Goal: Information Seeking & Learning: Find specific fact

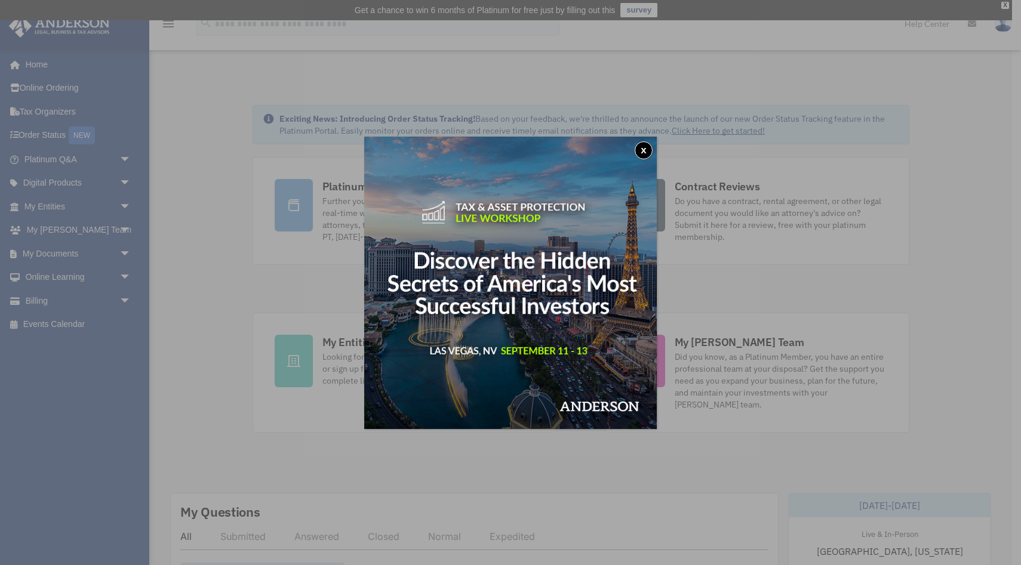
click at [649, 149] on button "x" at bounding box center [643, 150] width 18 height 18
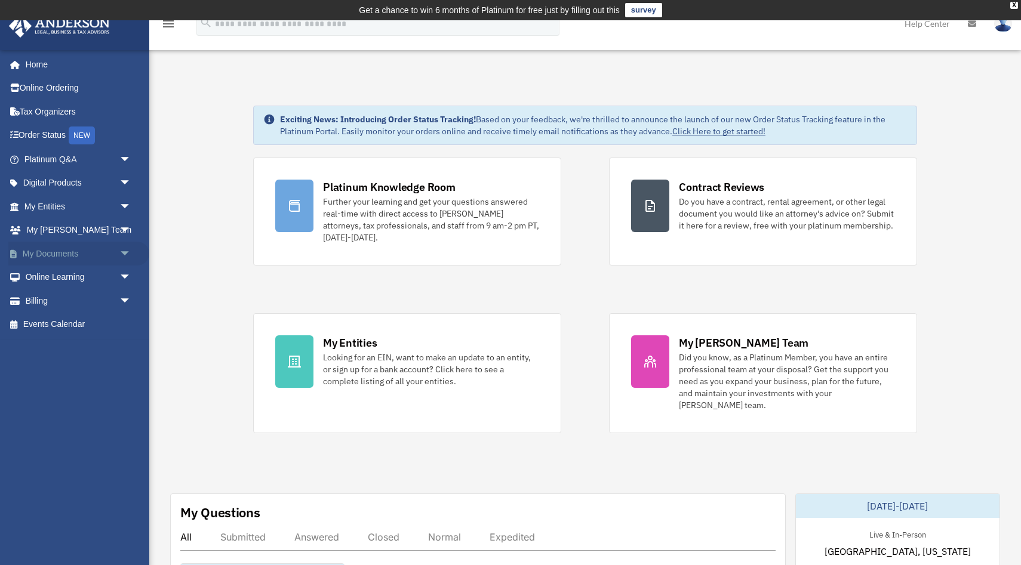
click at [78, 257] on link "My Documents arrow_drop_down" at bounding box center [78, 254] width 141 height 24
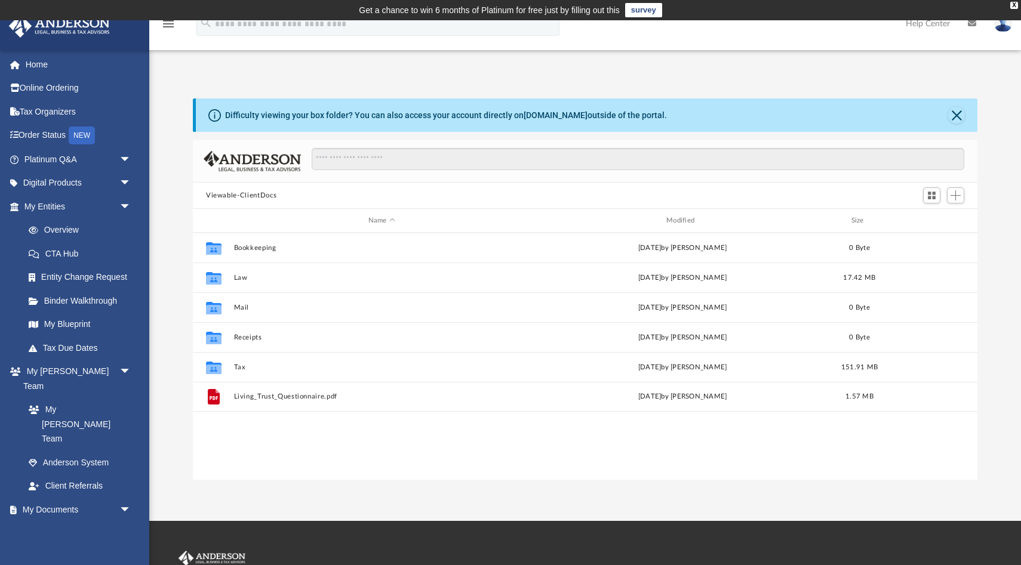
scroll to position [271, 784]
click at [121, 186] on span "arrow_drop_down" at bounding box center [131, 183] width 24 height 24
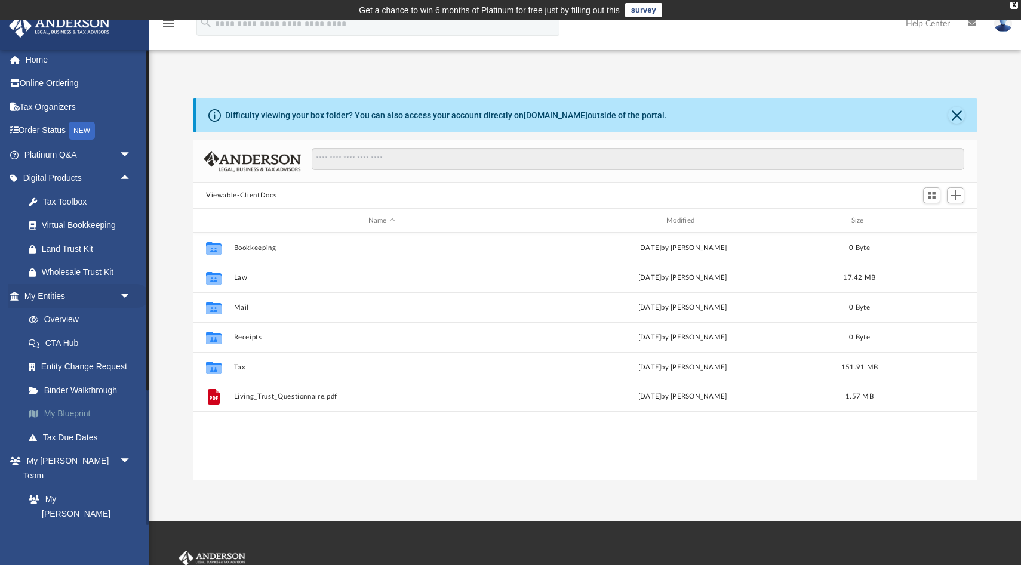
scroll to position [0, 0]
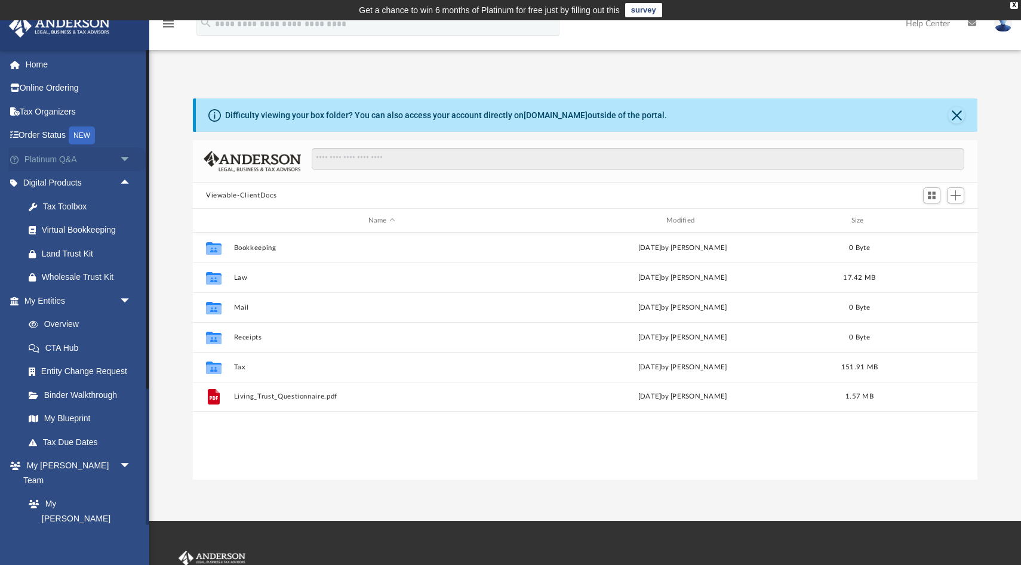
click at [126, 161] on span "arrow_drop_down" at bounding box center [131, 159] width 24 height 24
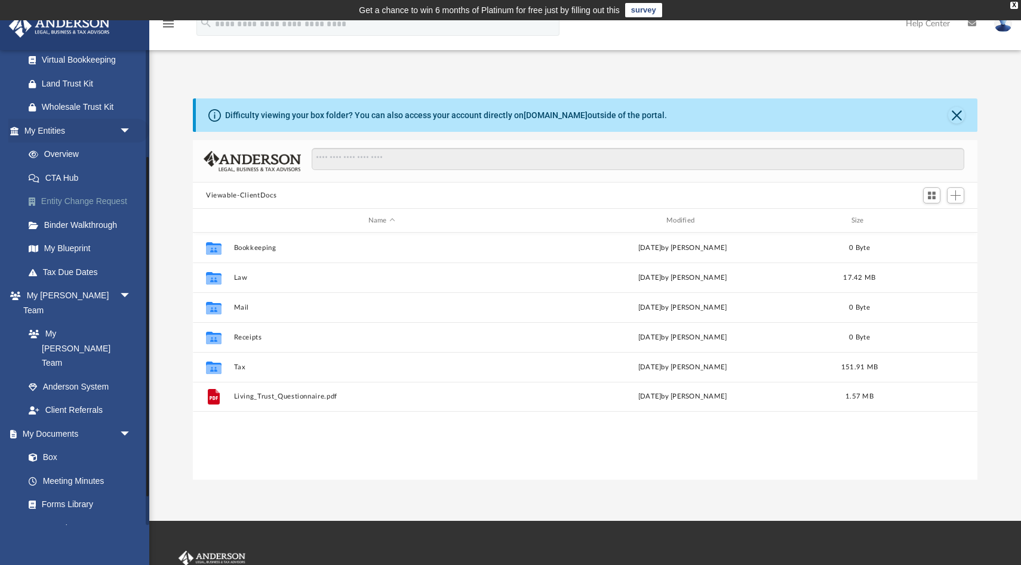
scroll to position [436, 0]
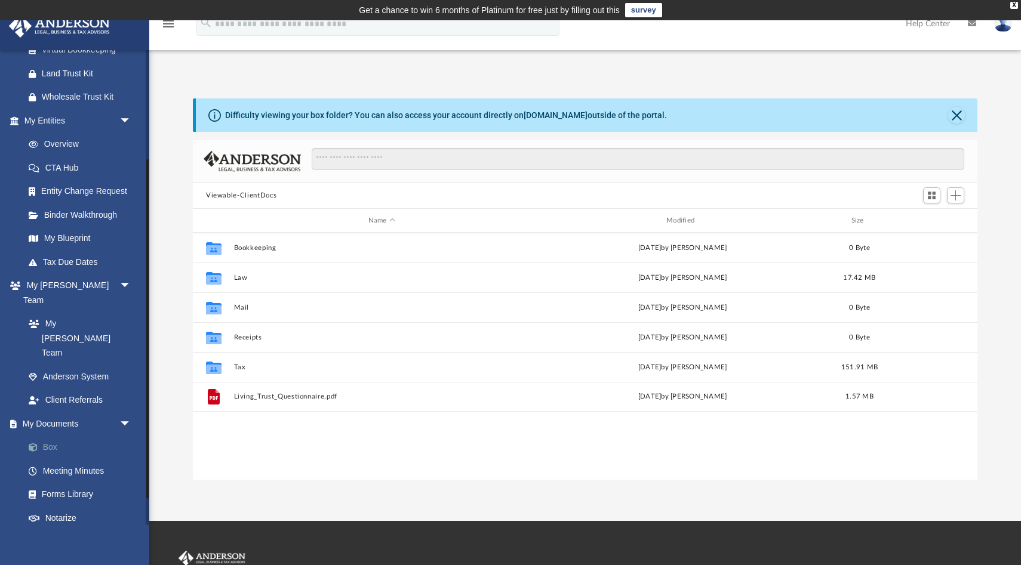
click at [54, 436] on link "Box" at bounding box center [83, 448] width 132 height 24
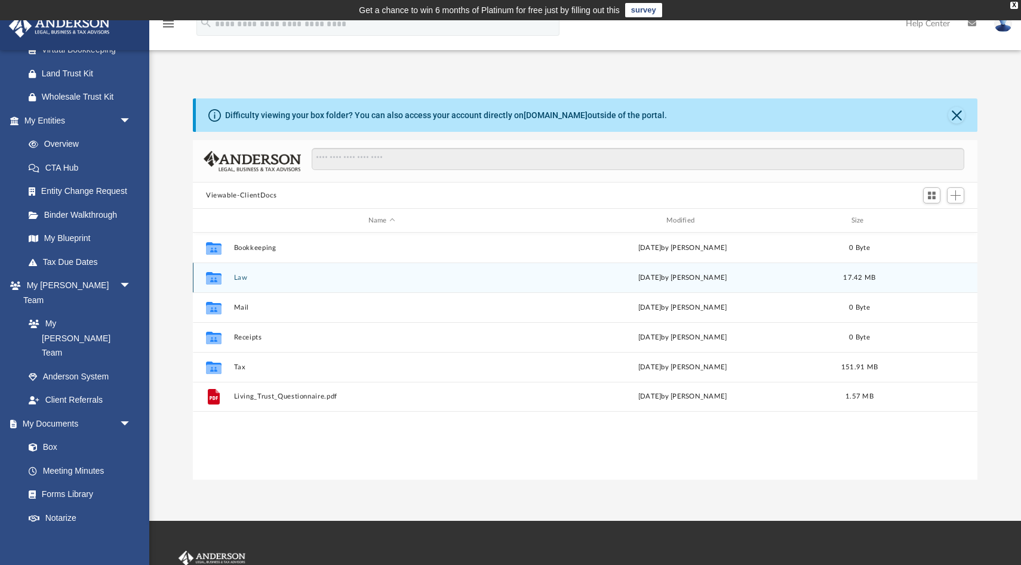
click at [249, 284] on div "Collaborated Folder Law Mon Nov 25 2024 by Tiffany Smyth 17.42 MB" at bounding box center [585, 278] width 784 height 30
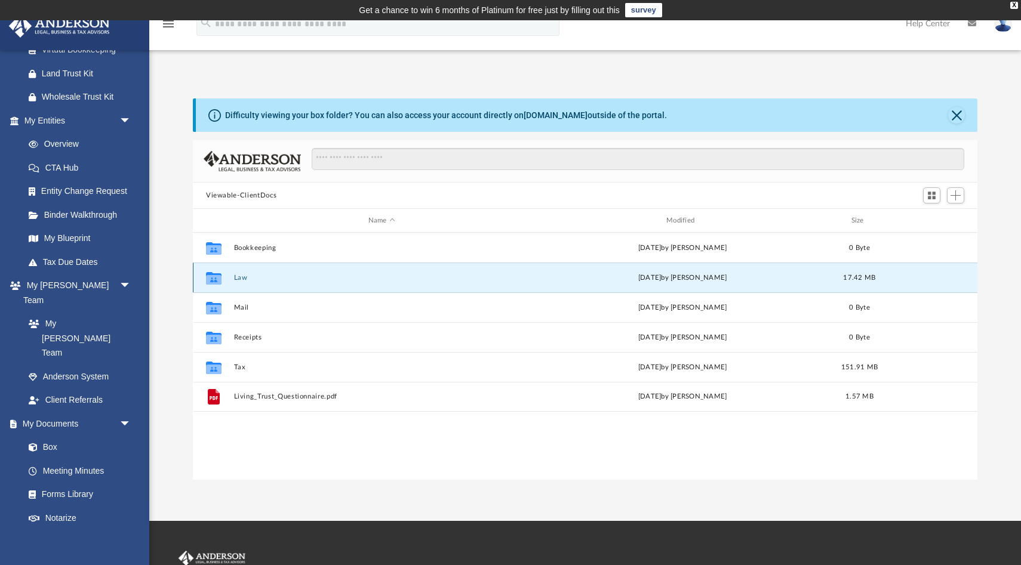
click at [240, 275] on button "Law" at bounding box center [381, 278] width 295 height 8
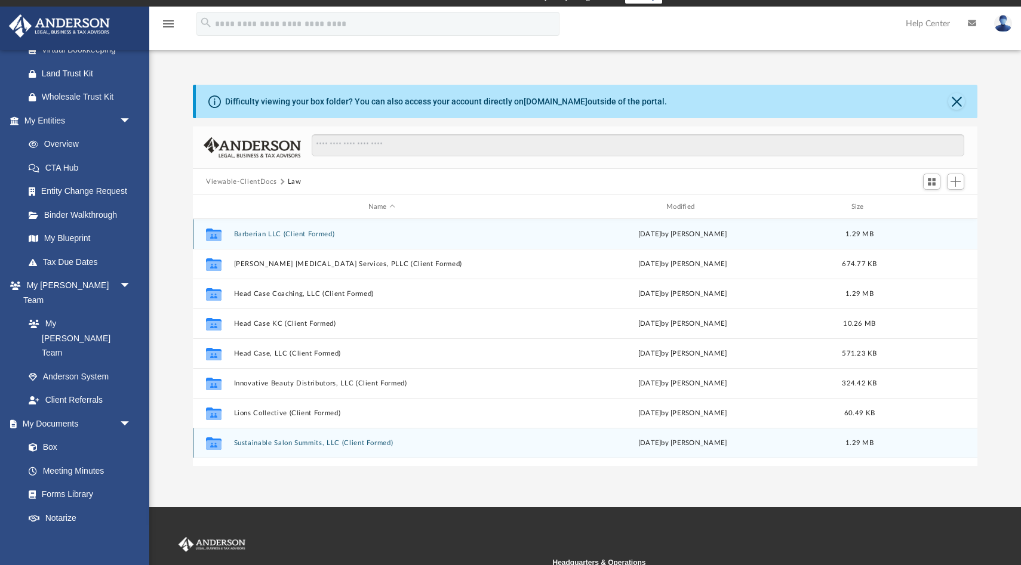
scroll to position [0, 0]
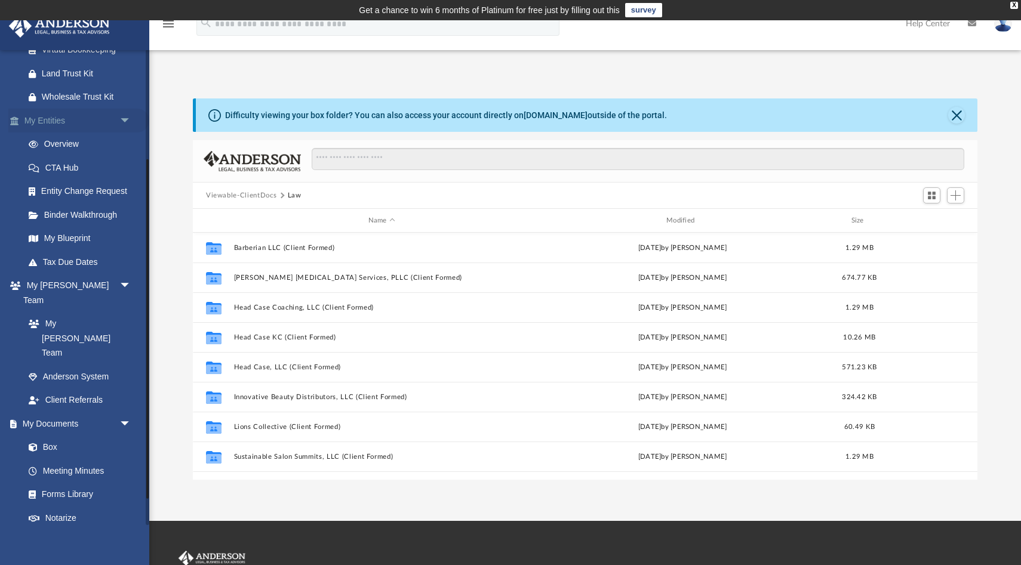
click at [56, 119] on link "My Entities arrow_drop_down" at bounding box center [78, 121] width 141 height 24
click at [61, 235] on link "My Blueprint" at bounding box center [83, 239] width 132 height 24
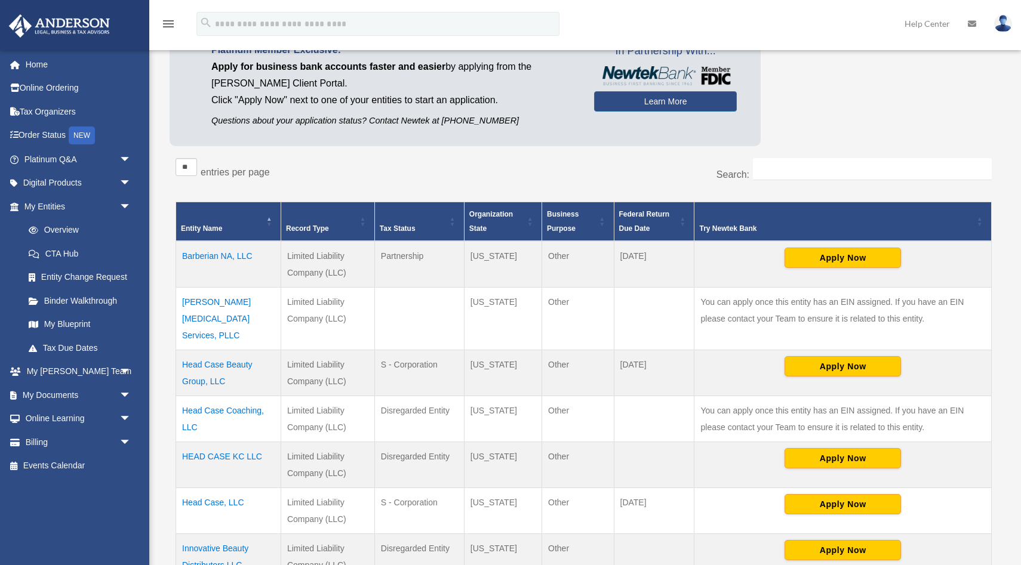
scroll to position [135, 0]
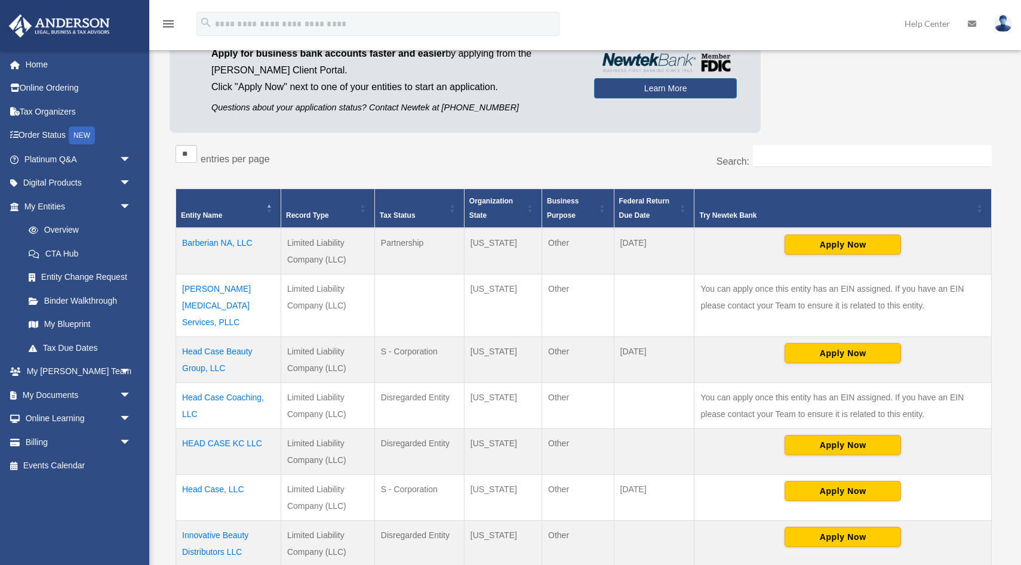
click at [211, 337] on td "Head Case Beauty Group, LLC" at bounding box center [228, 360] width 105 height 46
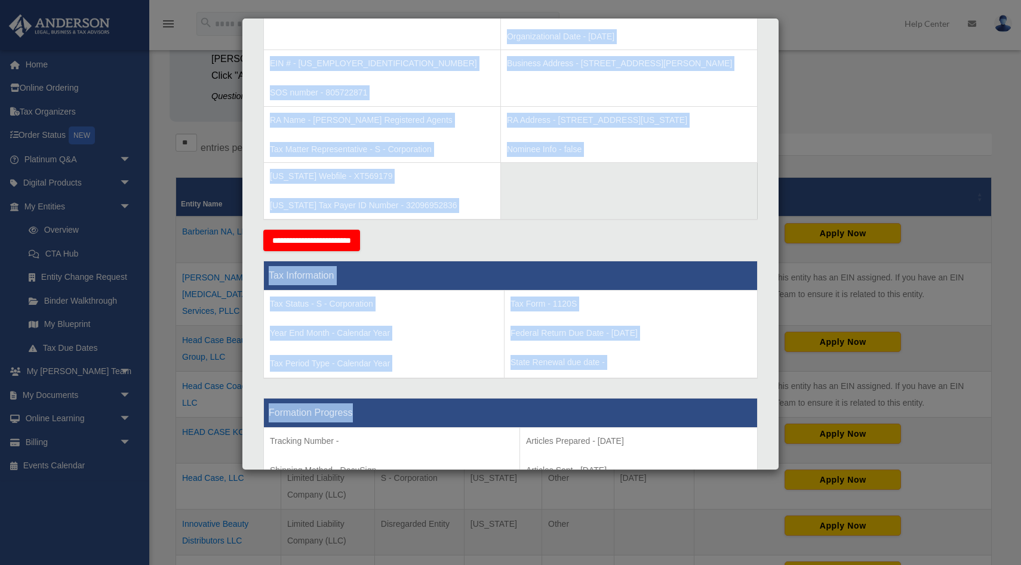
scroll to position [140, 0]
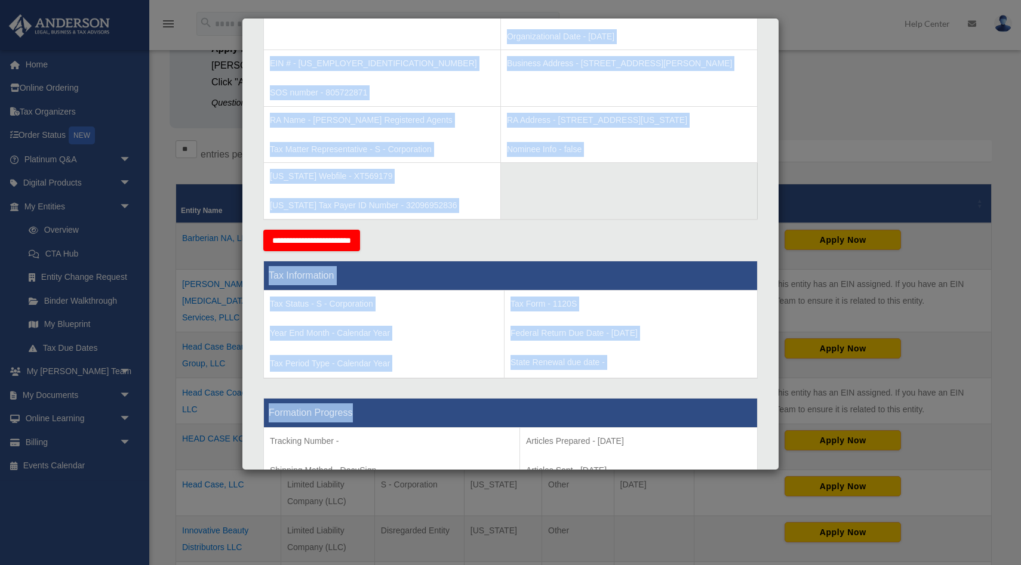
drag, startPoint x: 263, startPoint y: 248, endPoint x: 663, endPoint y: 437, distance: 443.2
click at [663, 437] on div "Entity Information Entity Name - Head Case Beauty Group, LLC Organization State…" at bounding box center [510, 532] width 510 height 1202
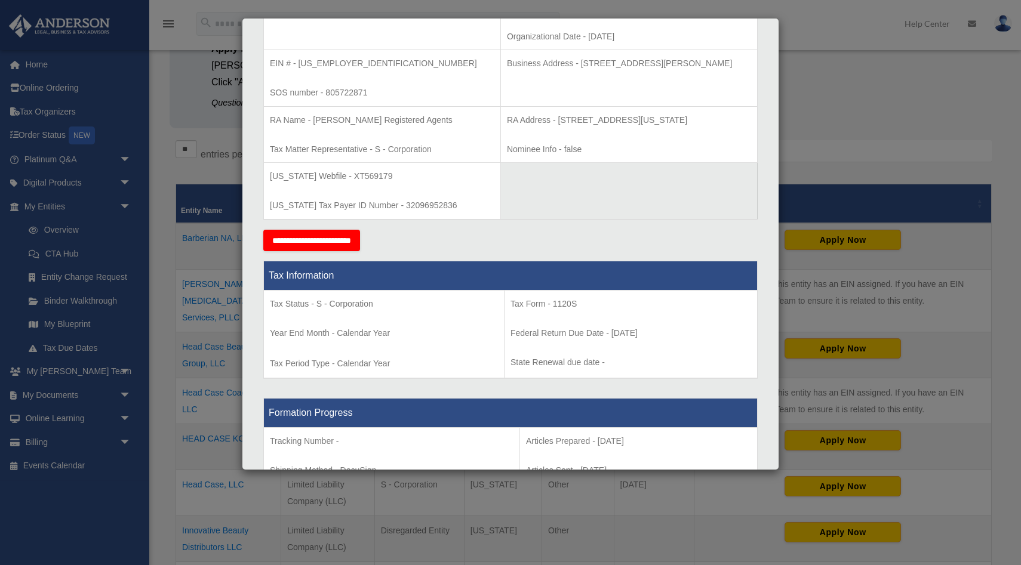
click at [670, 240] on div "**********" at bounding box center [510, 240] width 494 height 21
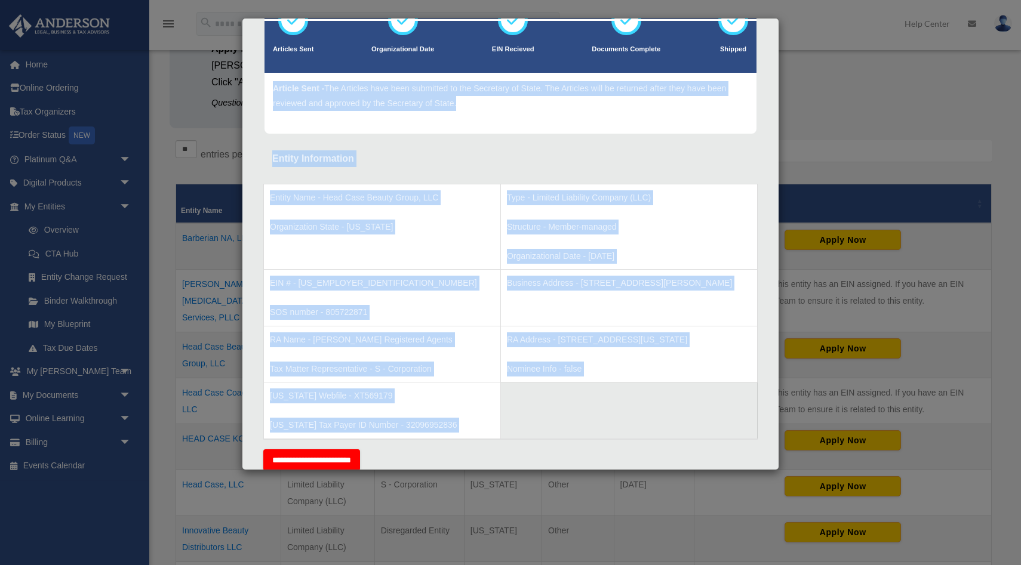
scroll to position [91, 0]
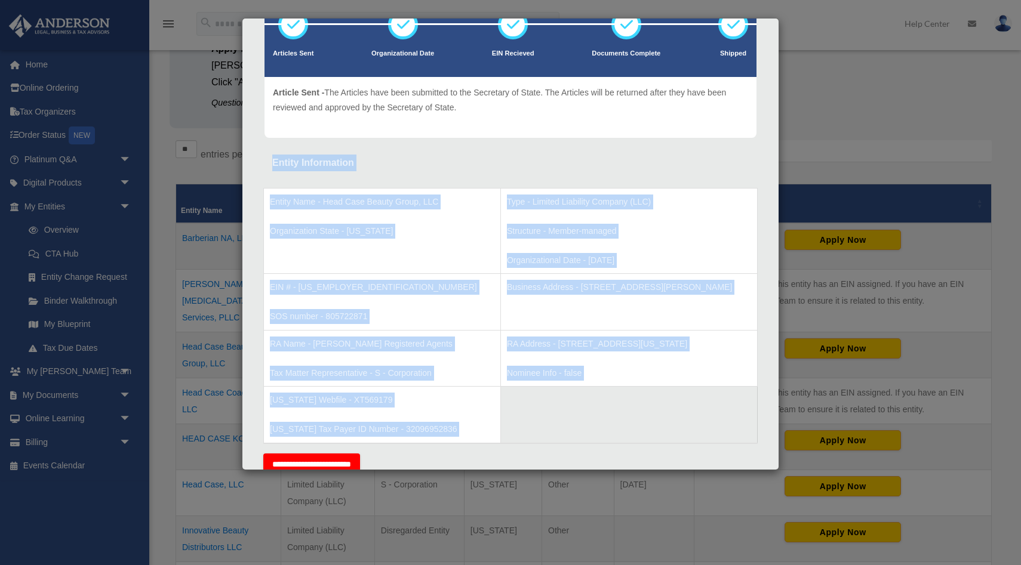
drag, startPoint x: 392, startPoint y: 307, endPoint x: 267, endPoint y: 164, distance: 190.4
copy div "Entity Information Entity Name - Head Case Beauty Group, LLC Organization State…"
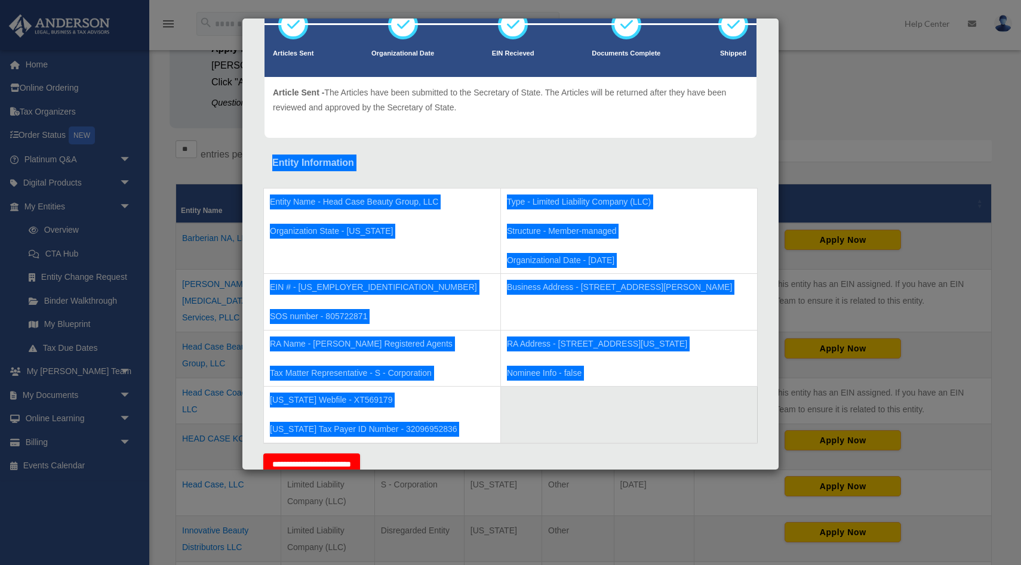
scroll to position [0, 0]
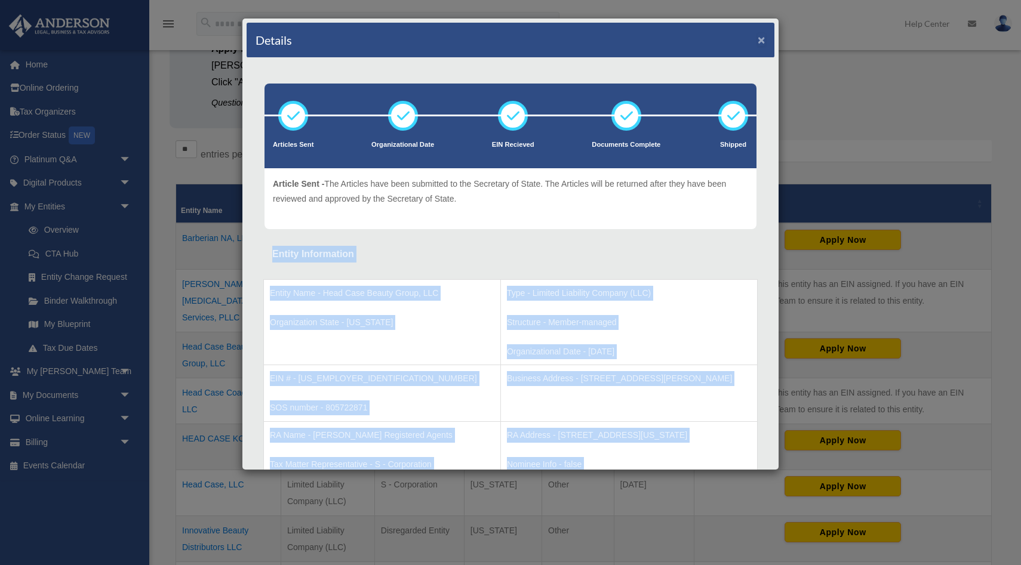
click at [762, 45] on button "×" at bounding box center [761, 39] width 8 height 13
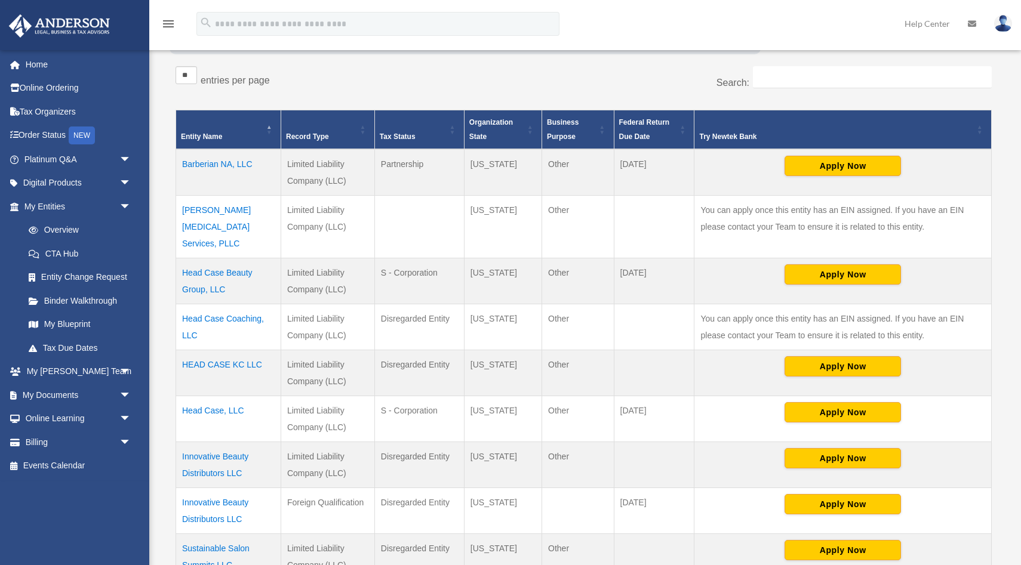
scroll to position [217, 0]
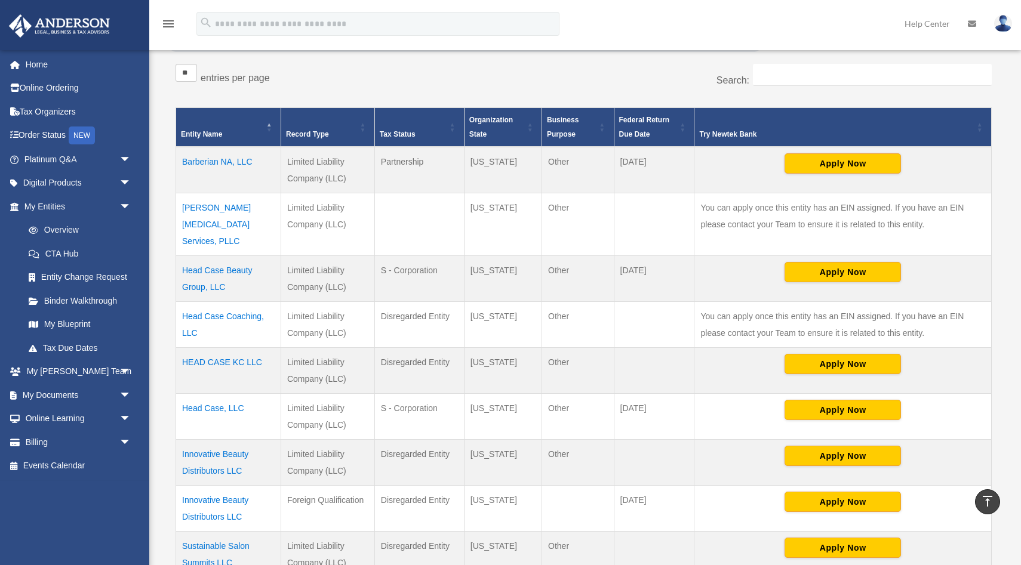
click at [209, 348] on td "HEAD CASE KC LLC" at bounding box center [228, 371] width 105 height 46
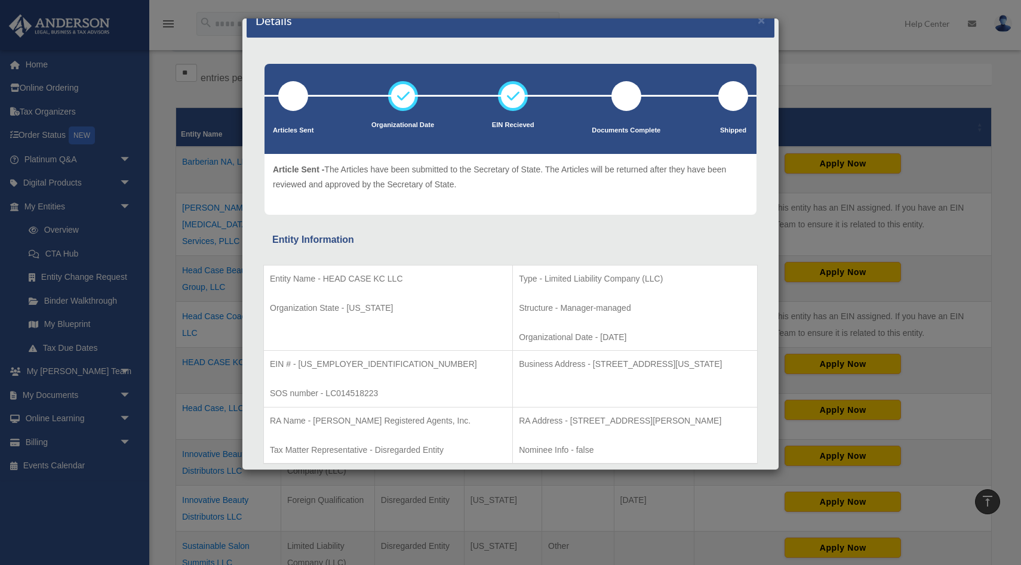
scroll to position [0, 0]
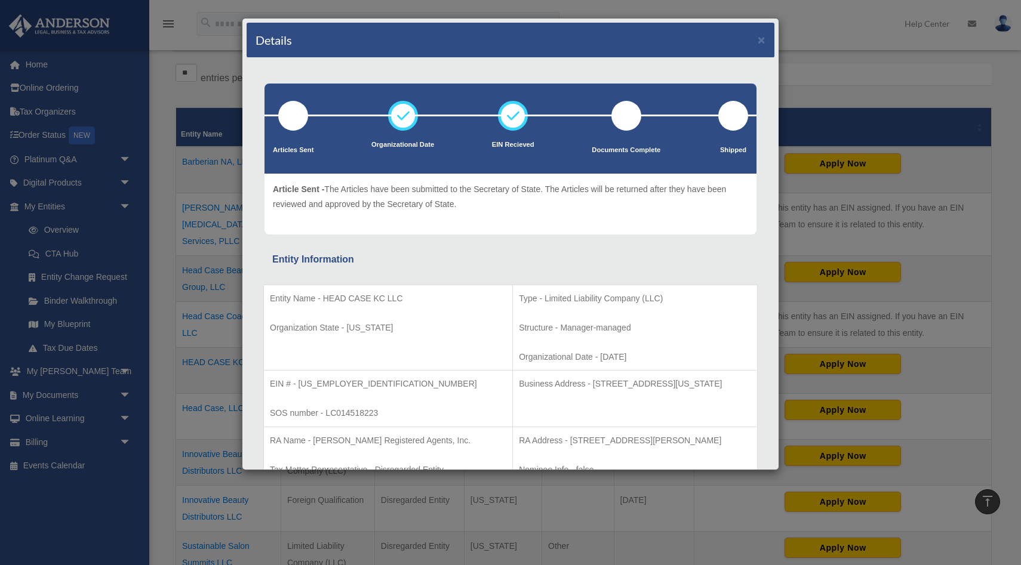
drag, startPoint x: 264, startPoint y: 249, endPoint x: 661, endPoint y: 436, distance: 439.2
click at [716, 383] on p "Business Address - 105 E. 5th Street Kansas, MO 64106" at bounding box center [635, 384] width 232 height 15
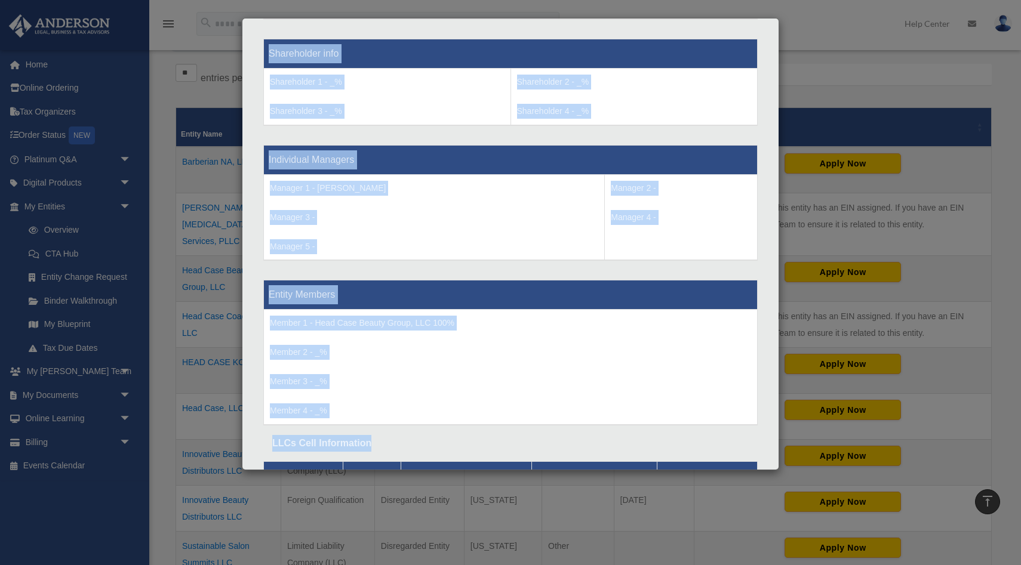
scroll to position [994, 0]
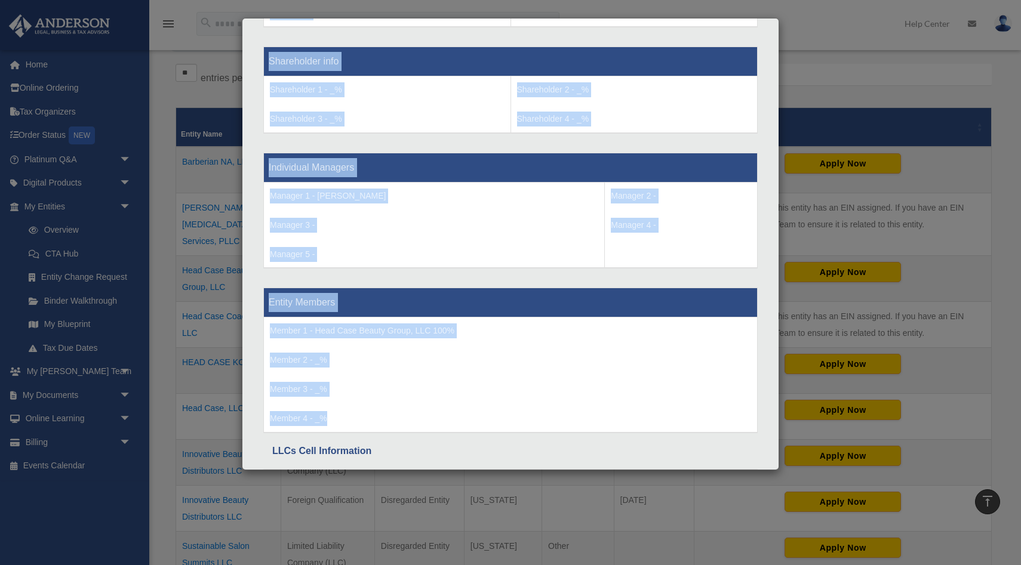
drag, startPoint x: 266, startPoint y: 258, endPoint x: 729, endPoint y: 417, distance: 490.1
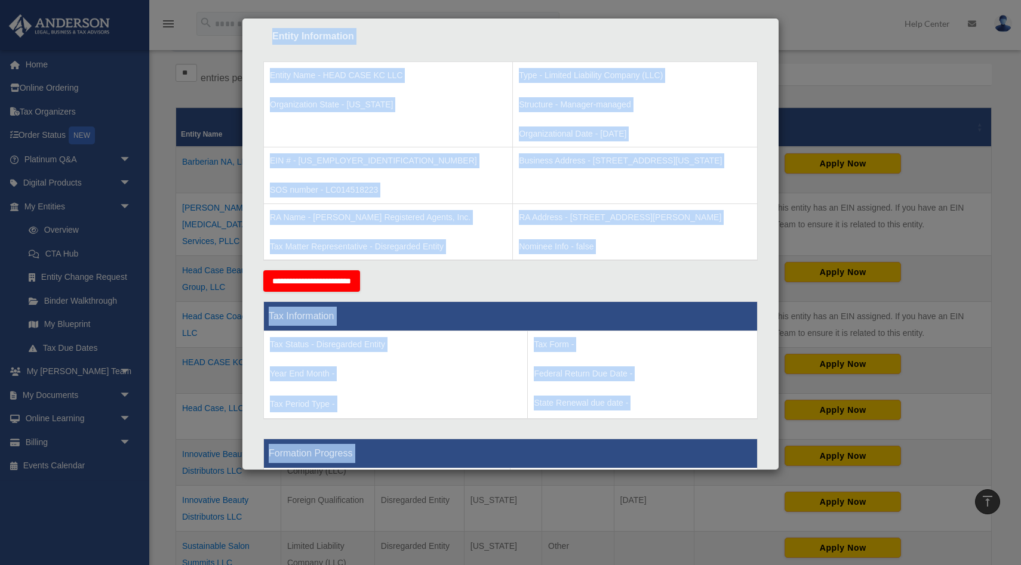
scroll to position [232, 0]
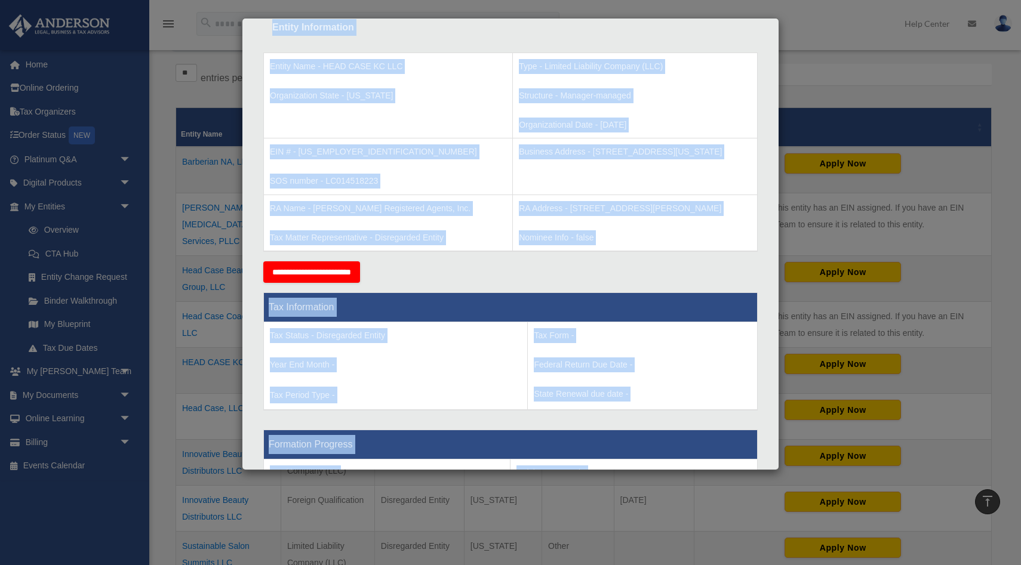
copy div "Entity Information Entity Name - HEAD CASE KC LLC Organization State - Missouri…"
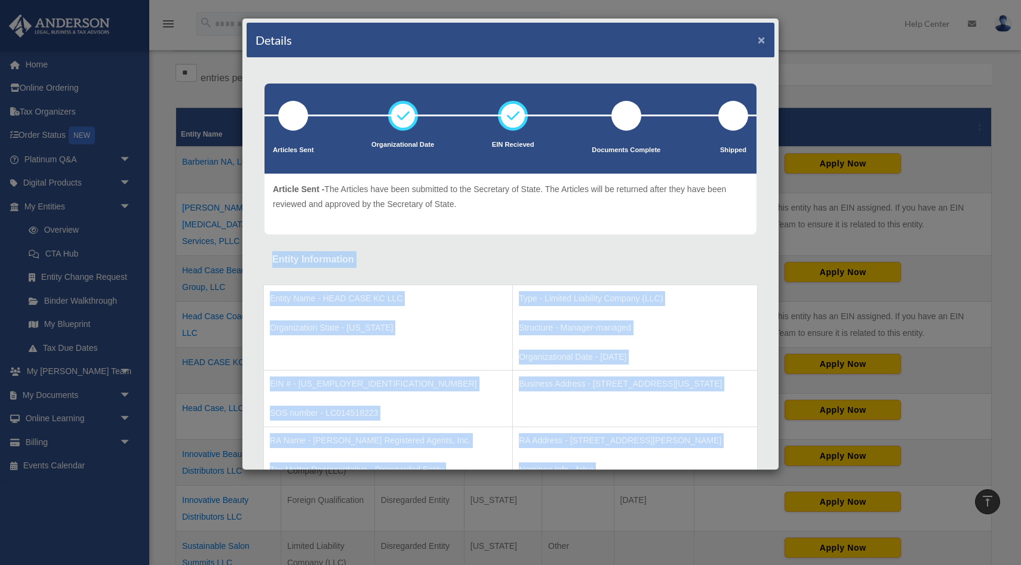
click at [758, 39] on button "×" at bounding box center [761, 39] width 8 height 13
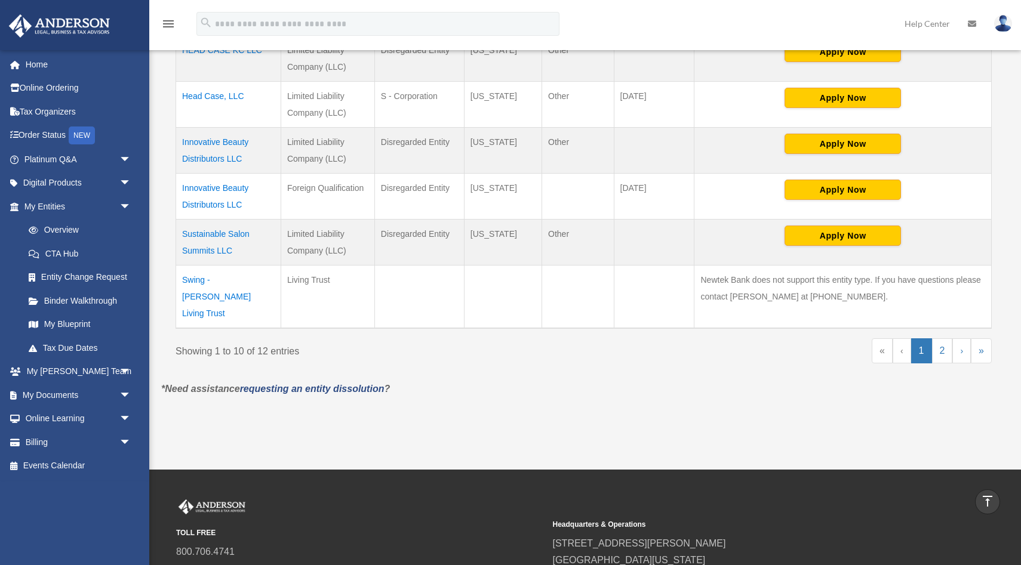
scroll to position [531, 0]
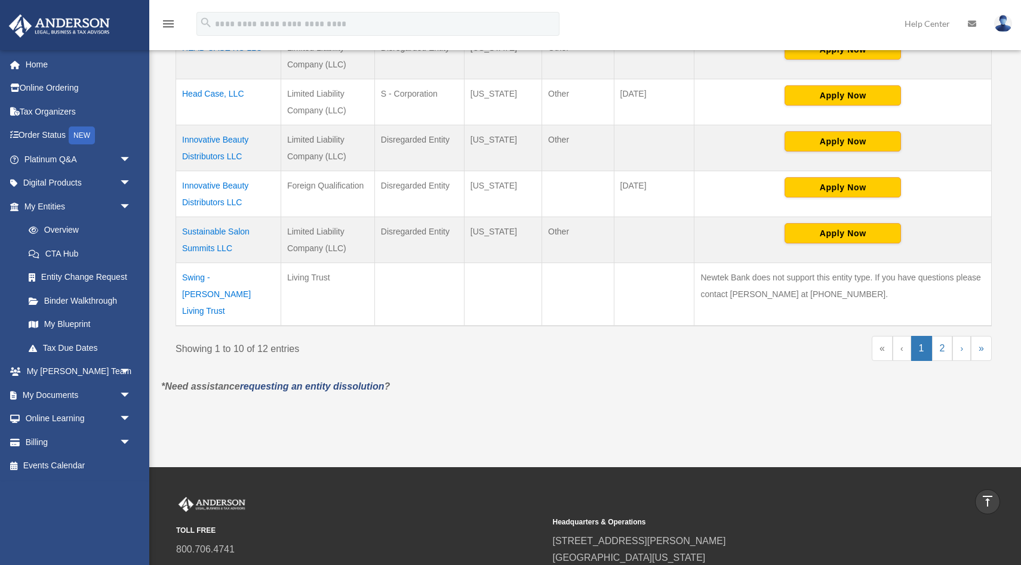
click at [204, 172] on td "Innovative Beauty Distributors LLC" at bounding box center [228, 194] width 105 height 46
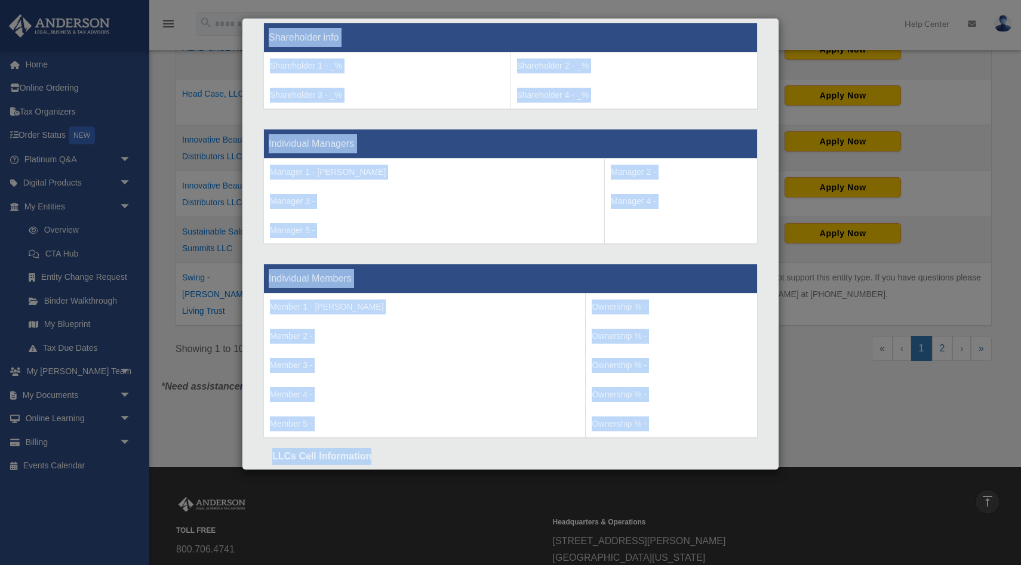
scroll to position [1045, 0]
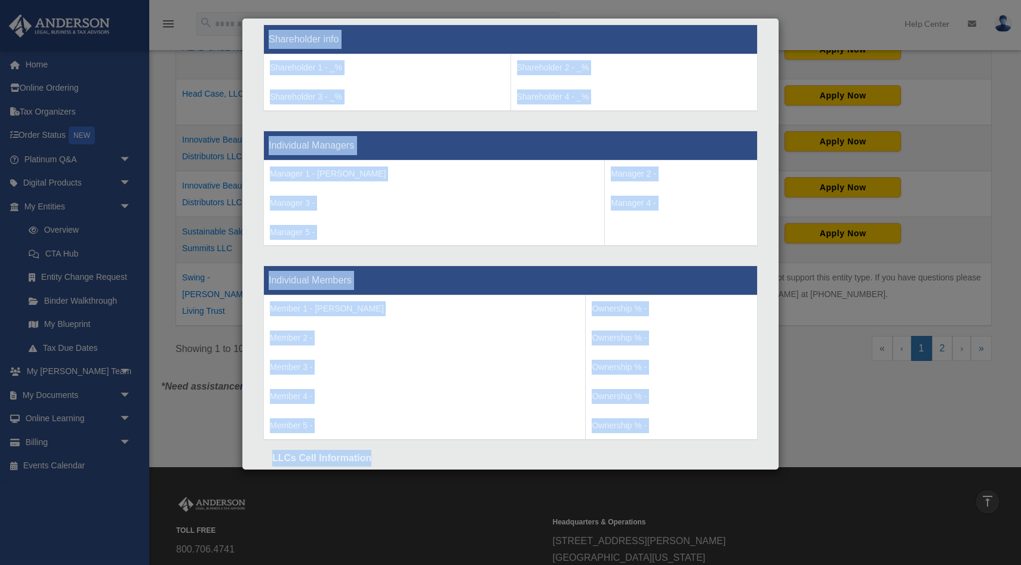
drag, startPoint x: 267, startPoint y: 257, endPoint x: 659, endPoint y: 425, distance: 426.2
copy div "Entity Name - Innovative Beauty Distributors LLC Organization State - Missouri …"
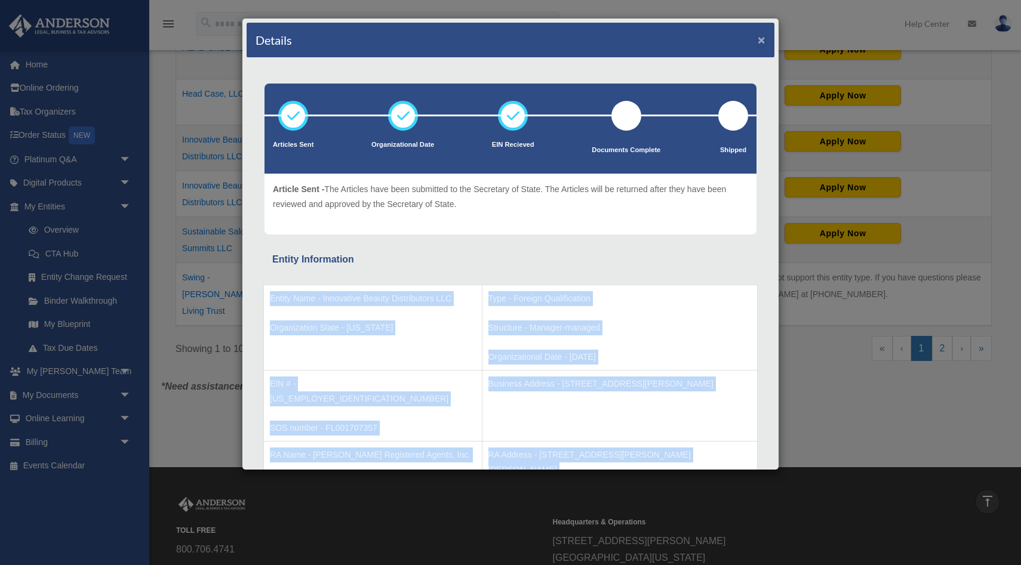
click at [760, 43] on button "×" at bounding box center [761, 39] width 8 height 13
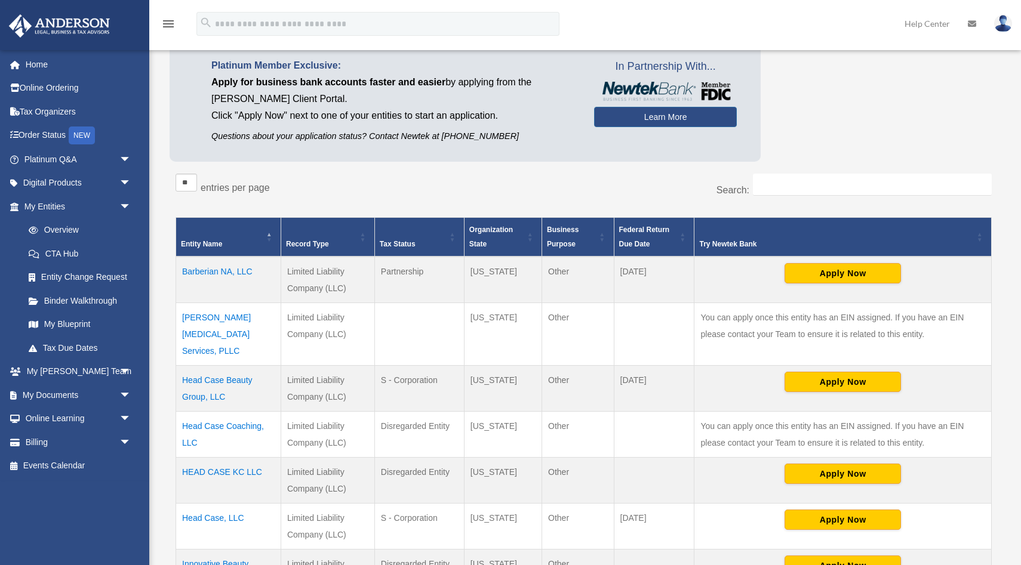
scroll to position [110, 0]
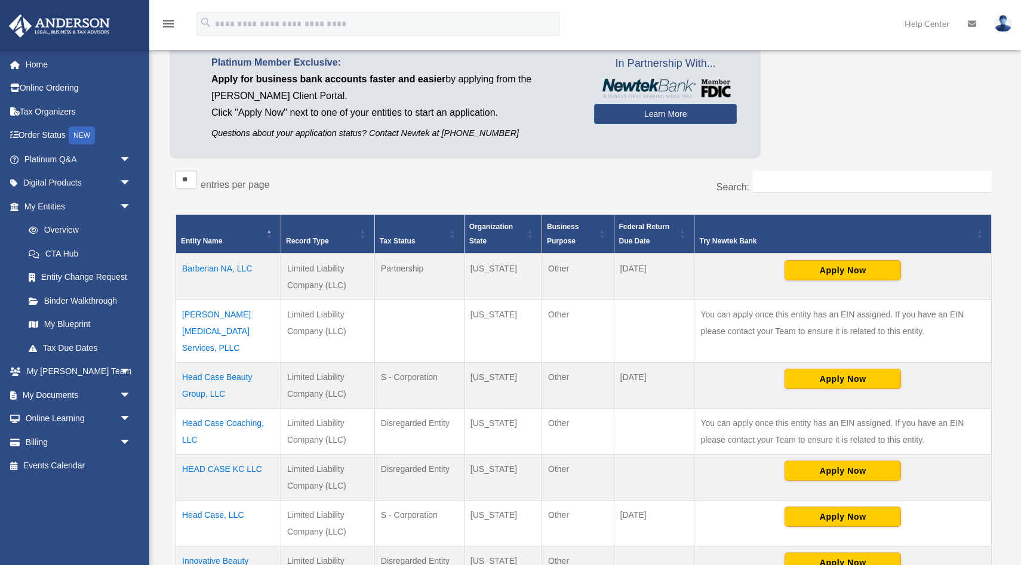
click at [210, 269] on td "Barberian NA, LLC" at bounding box center [228, 277] width 105 height 47
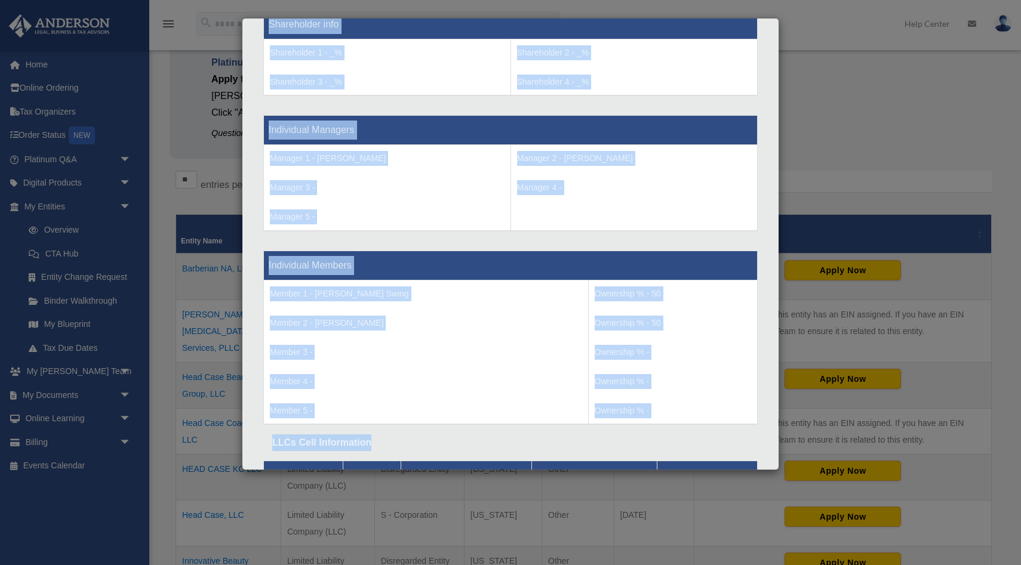
scroll to position [1085, 0]
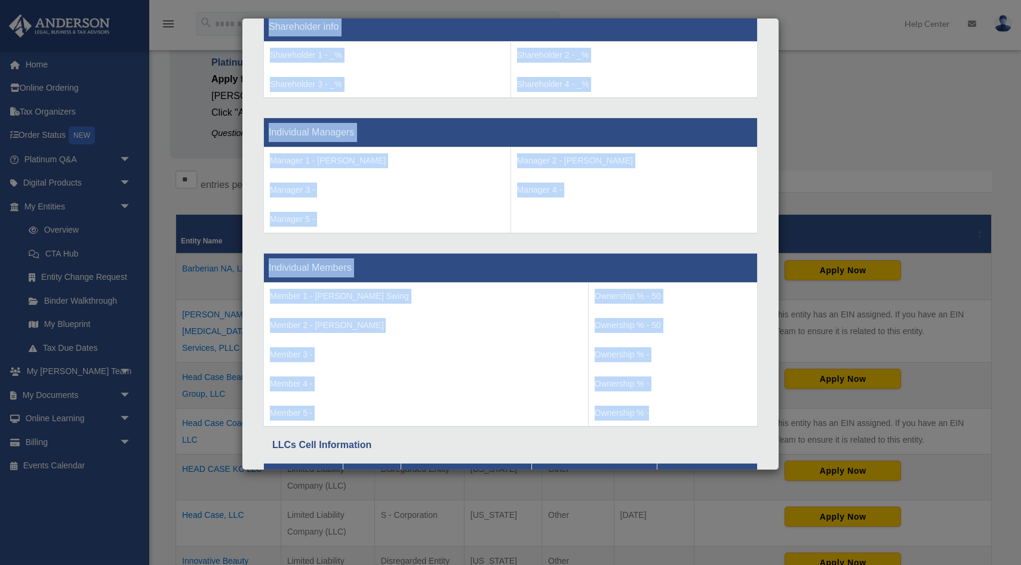
drag, startPoint x: 263, startPoint y: 294, endPoint x: 684, endPoint y: 414, distance: 438.3
copy div "Entity Name - Barberian NA, LLC Organization State - Texas Type - Limited Liabi…"
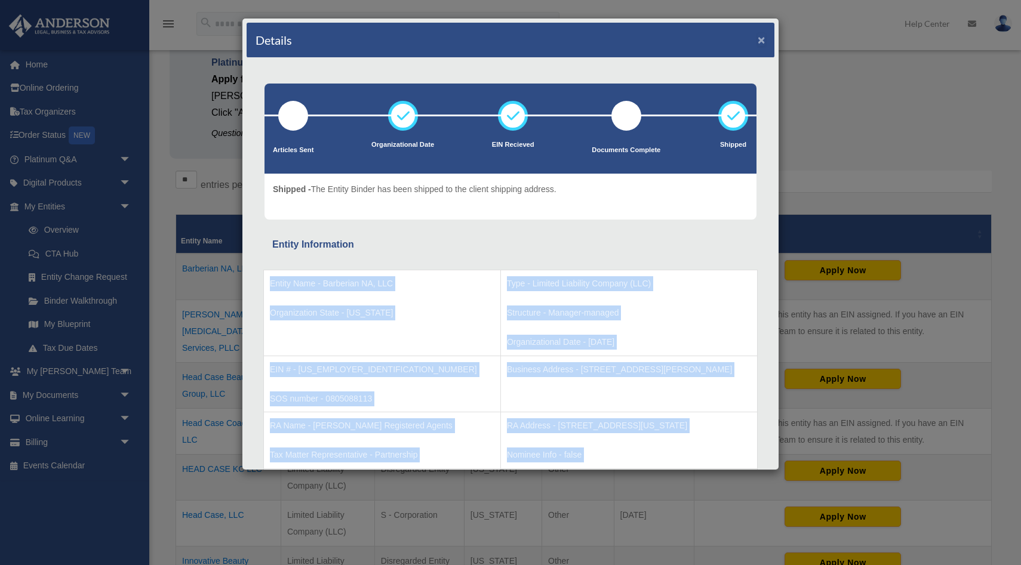
click at [765, 42] on button "×" at bounding box center [761, 39] width 8 height 13
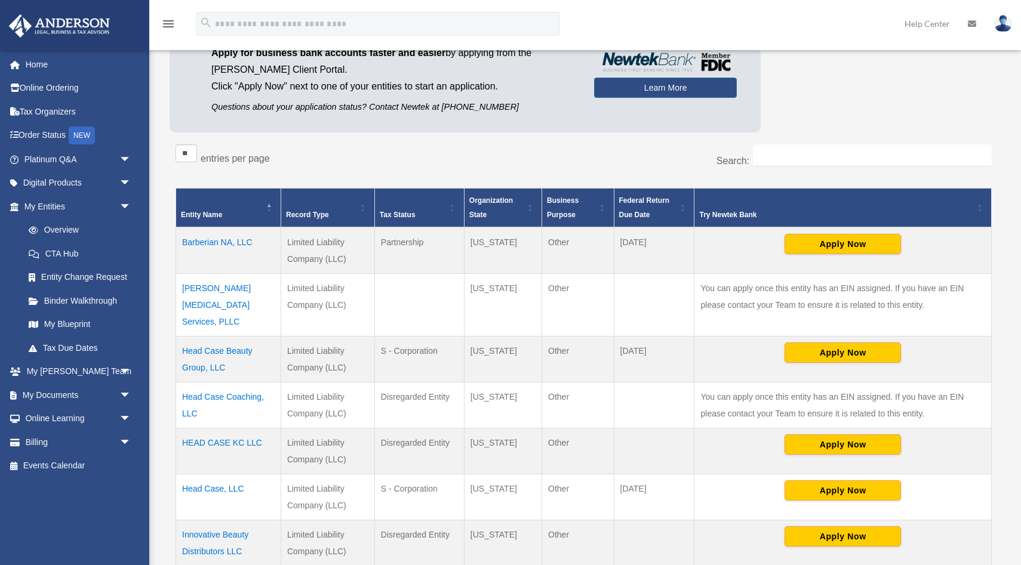
scroll to position [139, 0]
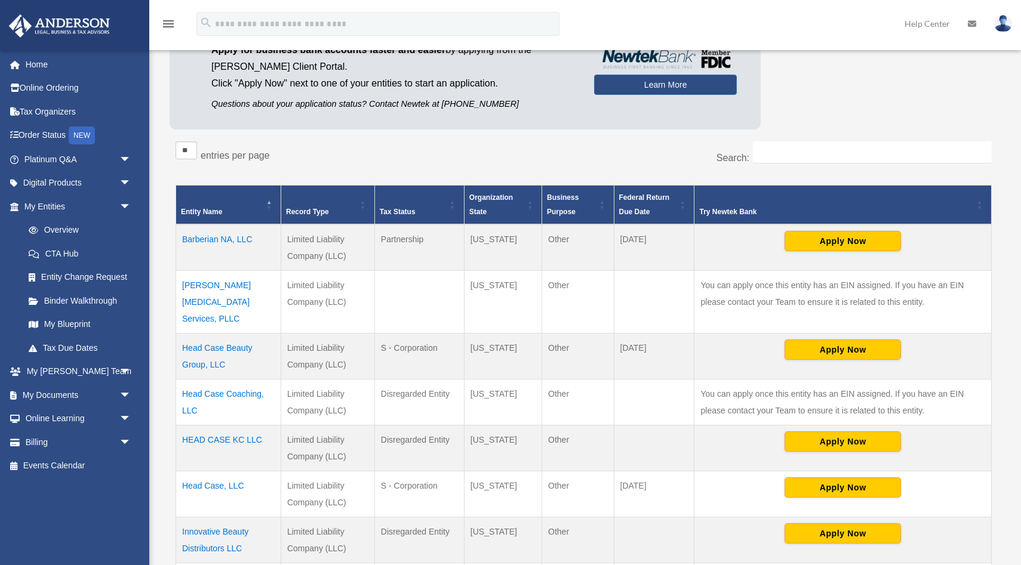
click at [222, 380] on td "Head Case Coaching, LLC" at bounding box center [228, 403] width 105 height 46
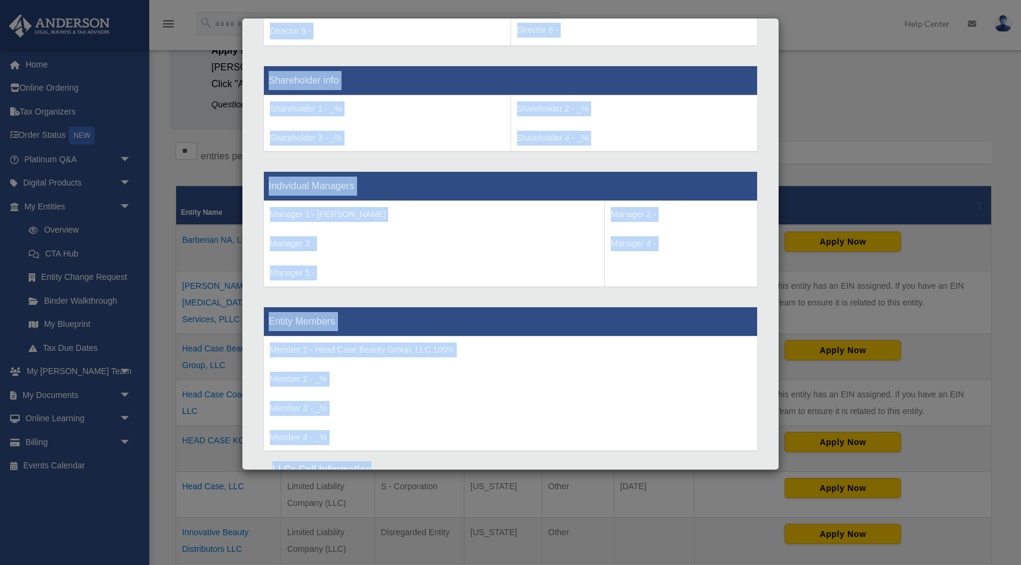
scroll to position [1043, 0]
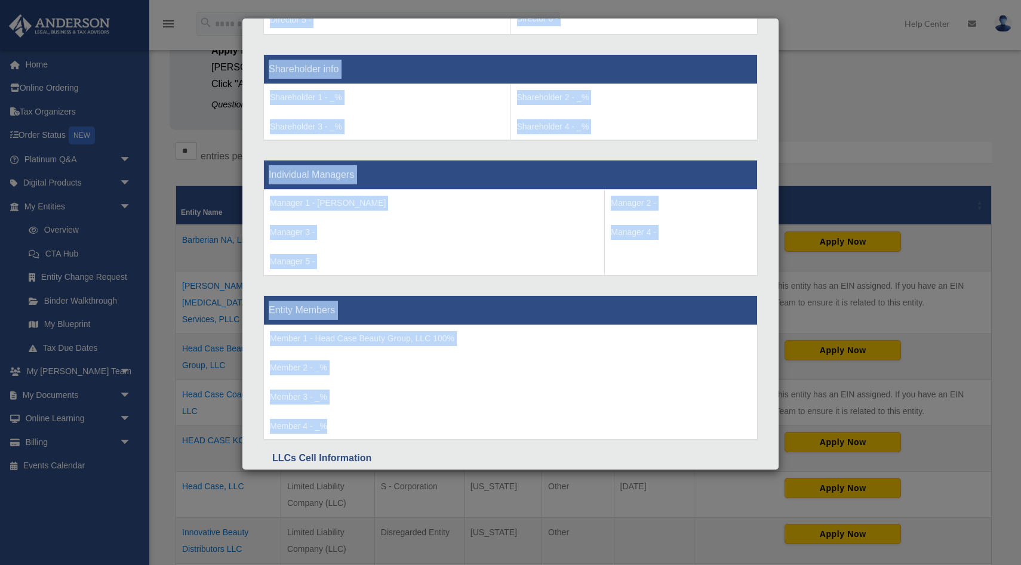
drag, startPoint x: 261, startPoint y: 304, endPoint x: 721, endPoint y: 426, distance: 475.8
copy div "Entity Name - Head Case Coaching, LLC Organization State - Texas Type - Limited…"
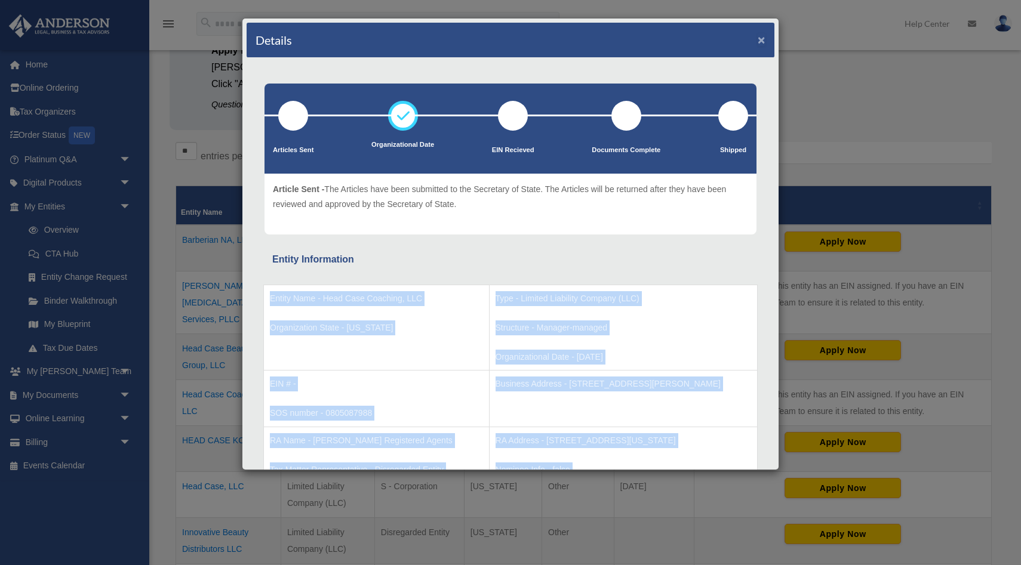
click at [760, 45] on button "×" at bounding box center [761, 39] width 8 height 13
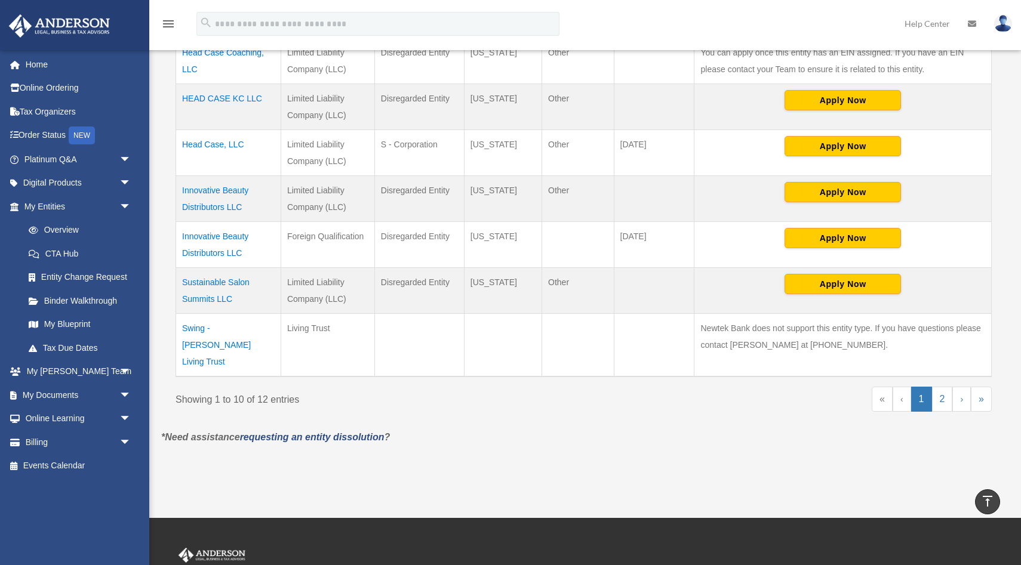
scroll to position [494, 0]
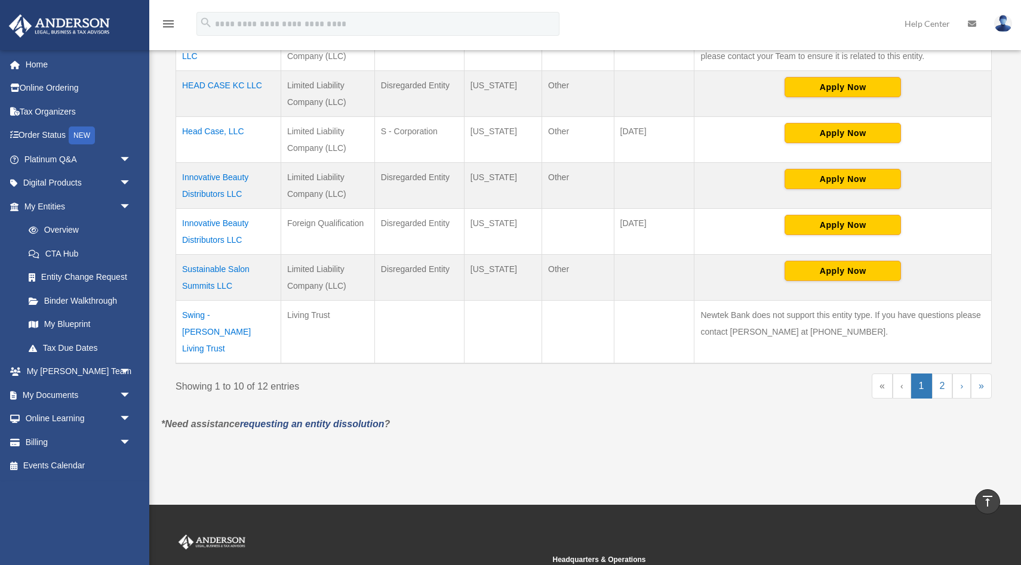
click at [231, 255] on td "Sustainable Salon Summits LLC" at bounding box center [228, 278] width 105 height 46
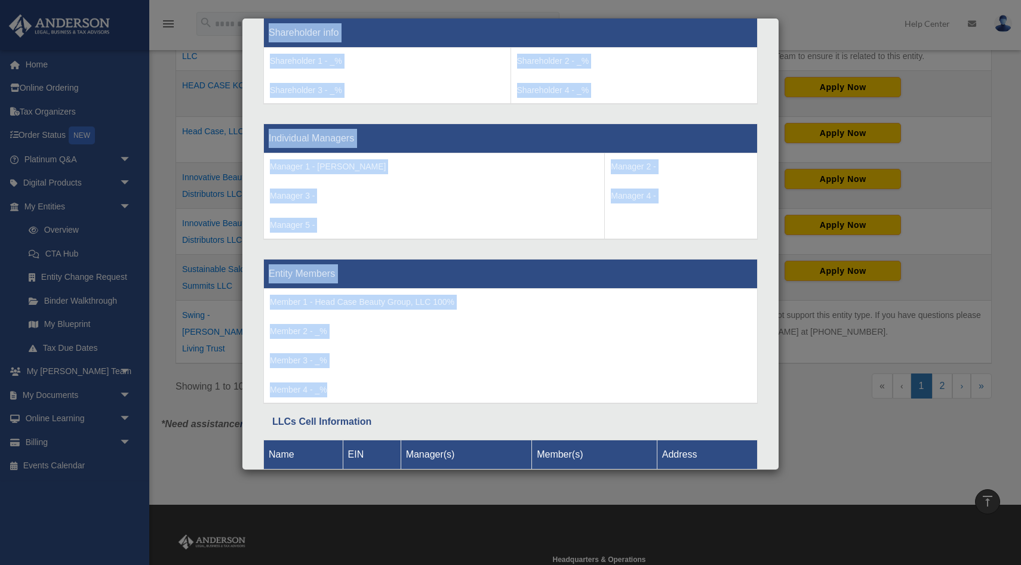
scroll to position [1081, 0]
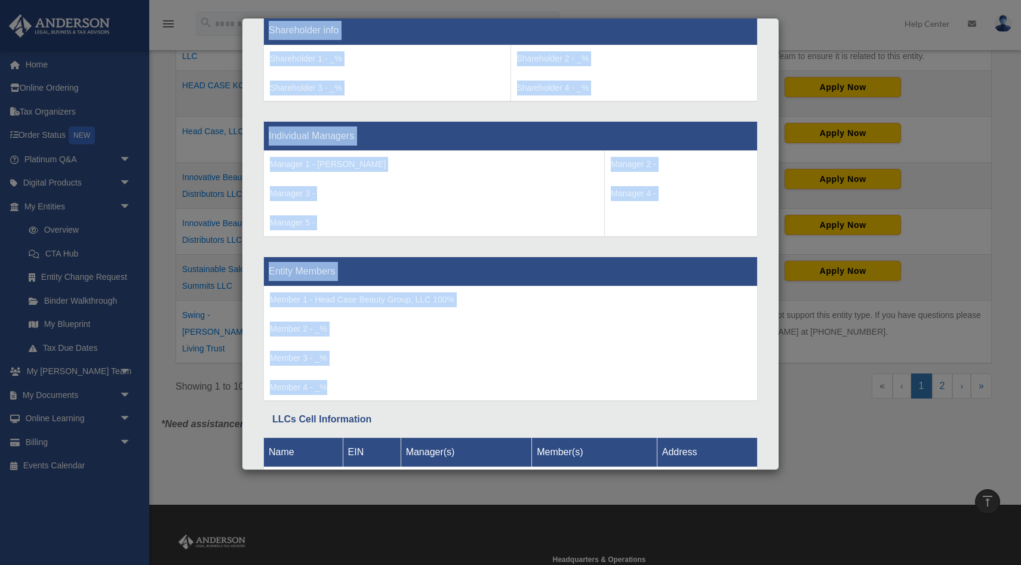
drag, startPoint x: 270, startPoint y: 300, endPoint x: 652, endPoint y: 384, distance: 391.3
copy div "Entity Name - Sustainable Salon Summits LLC Organization State - Texas Type - L…"
click at [529, 356] on p "Member 3 - _%" at bounding box center [510, 358] width 481 height 15
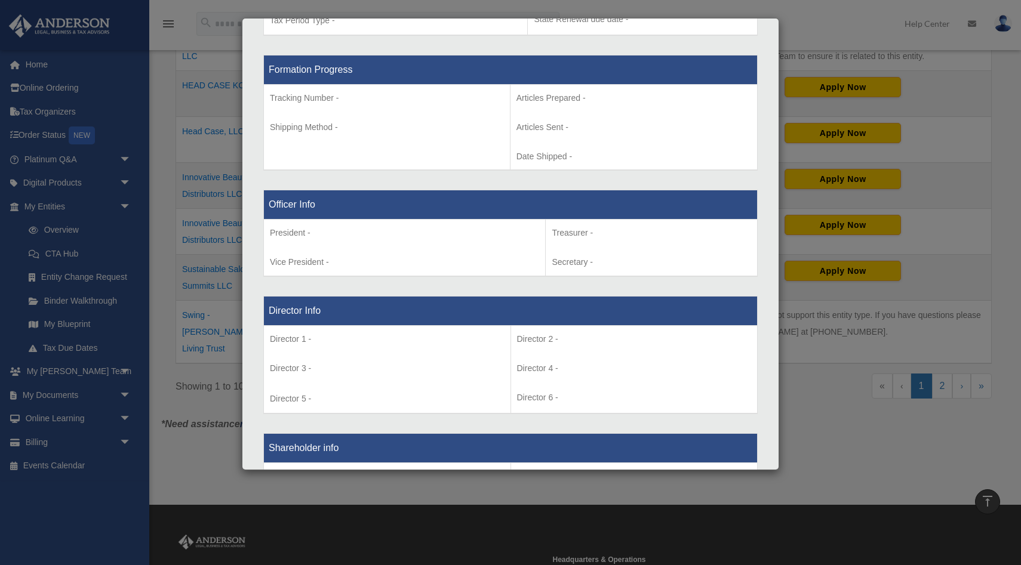
scroll to position [0, 0]
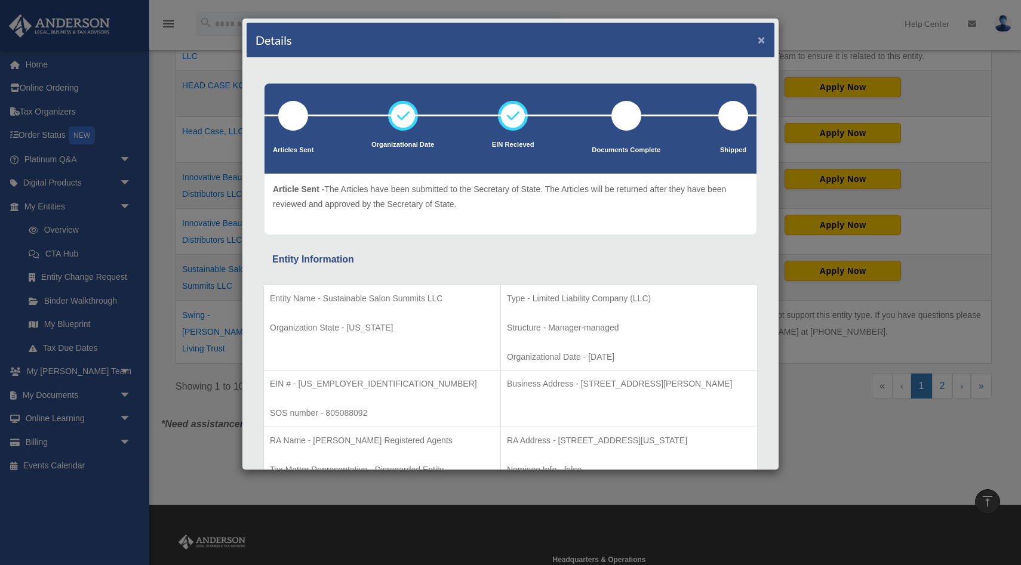
click at [760, 40] on button "×" at bounding box center [761, 39] width 8 height 13
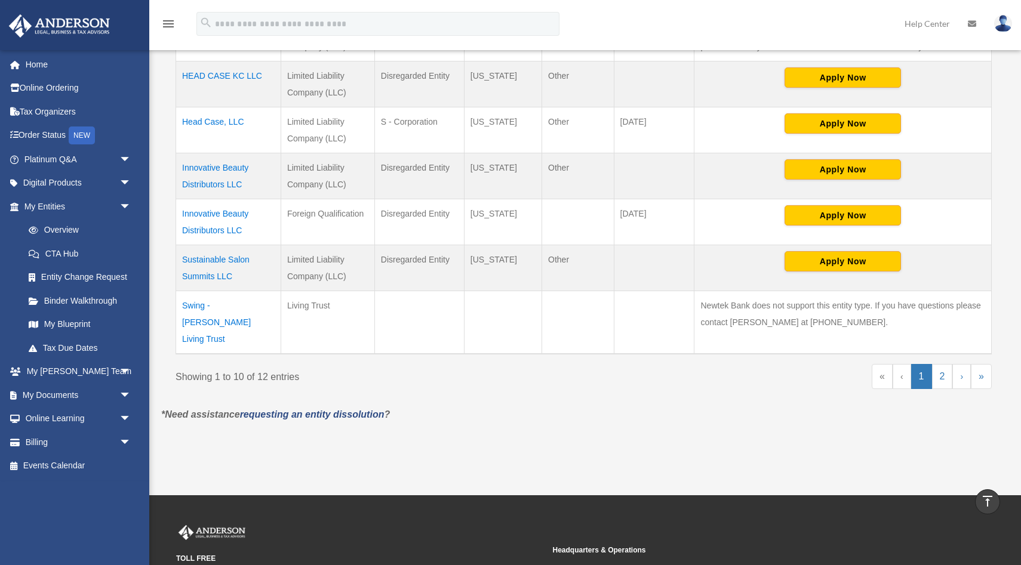
scroll to position [508, 0]
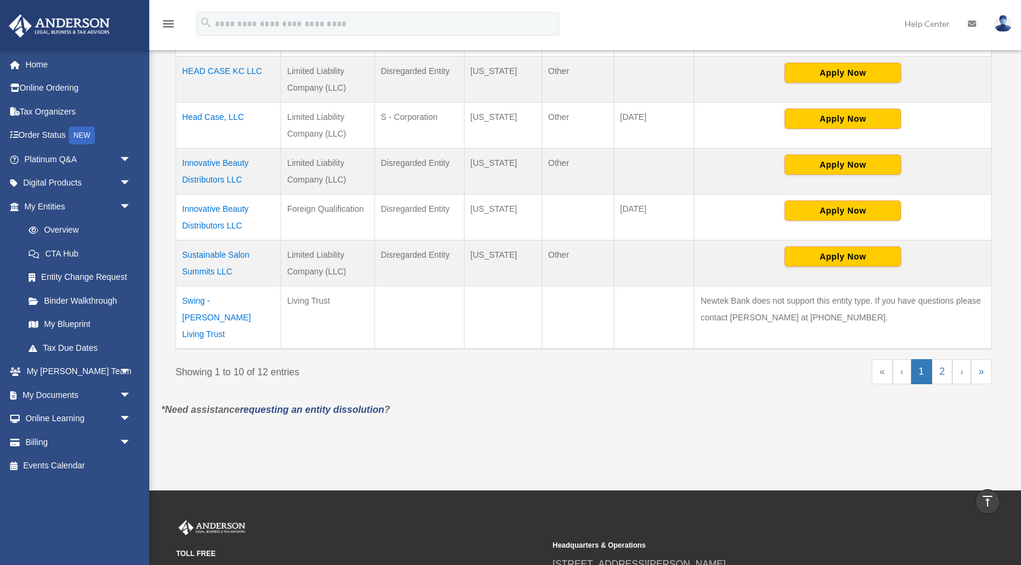
click at [192, 149] on td "Innovative Beauty Distributors LLC" at bounding box center [228, 172] width 105 height 46
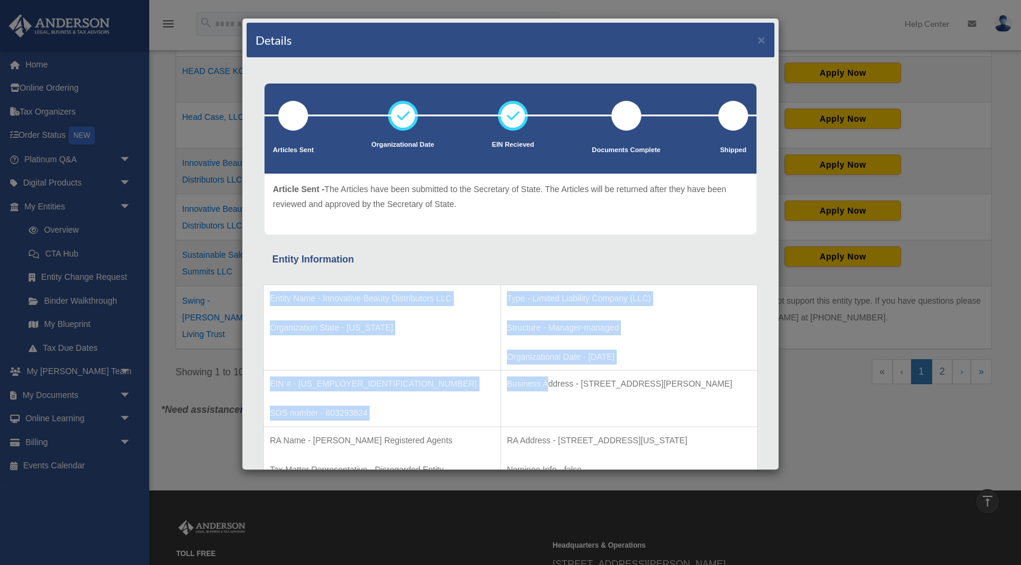
drag, startPoint x: 272, startPoint y: 297, endPoint x: 504, endPoint y: 380, distance: 246.5
click at [504, 380] on tbody "Entity Name - Innovative Beauty Distributors LLC Organization State - Texas Typ…" at bounding box center [511, 412] width 494 height 255
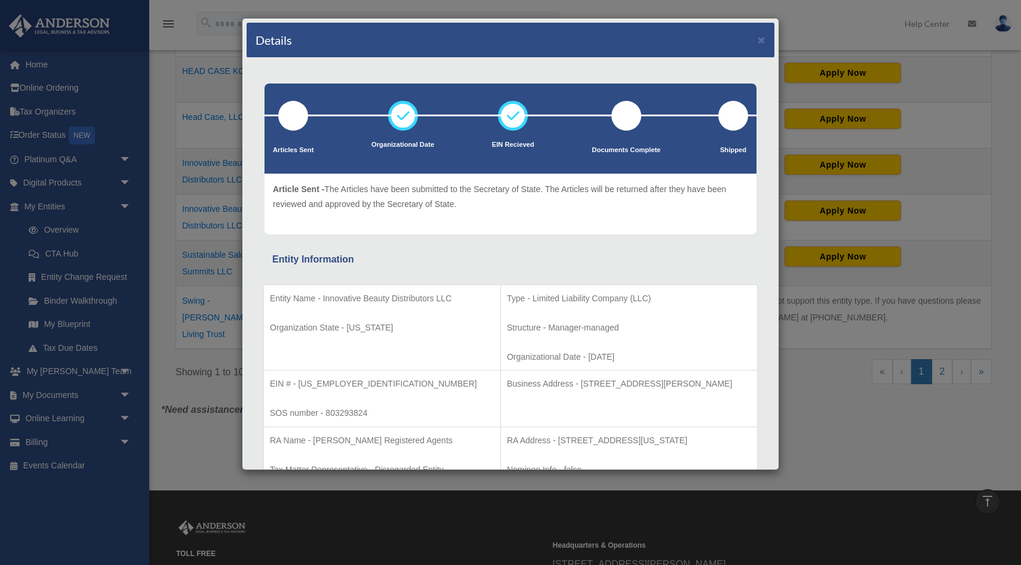
click at [588, 217] on div "Article Sent - The Articles have been submitted to the Secretary of State. The …" at bounding box center [510, 204] width 475 height 44
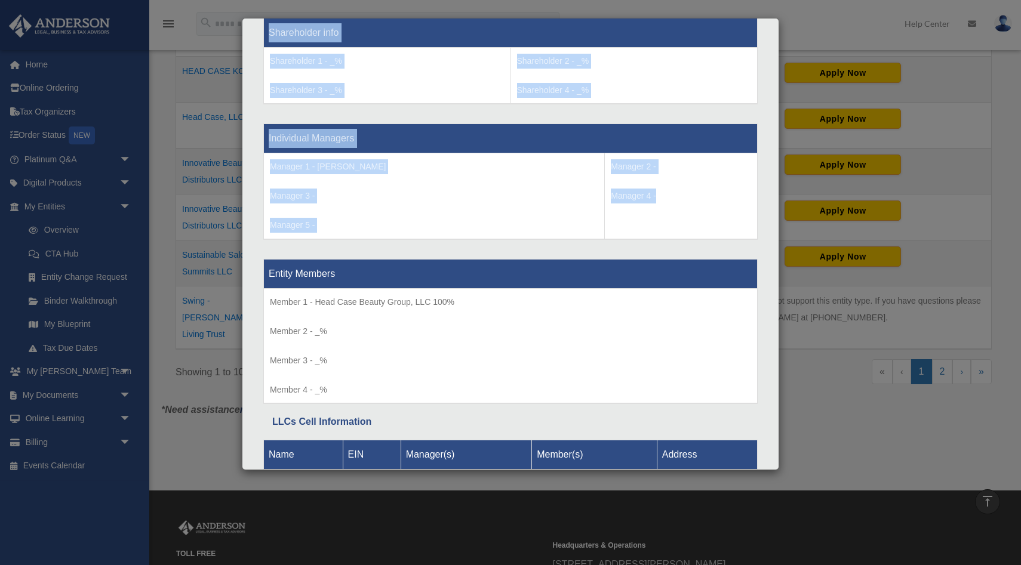
scroll to position [1068, 0]
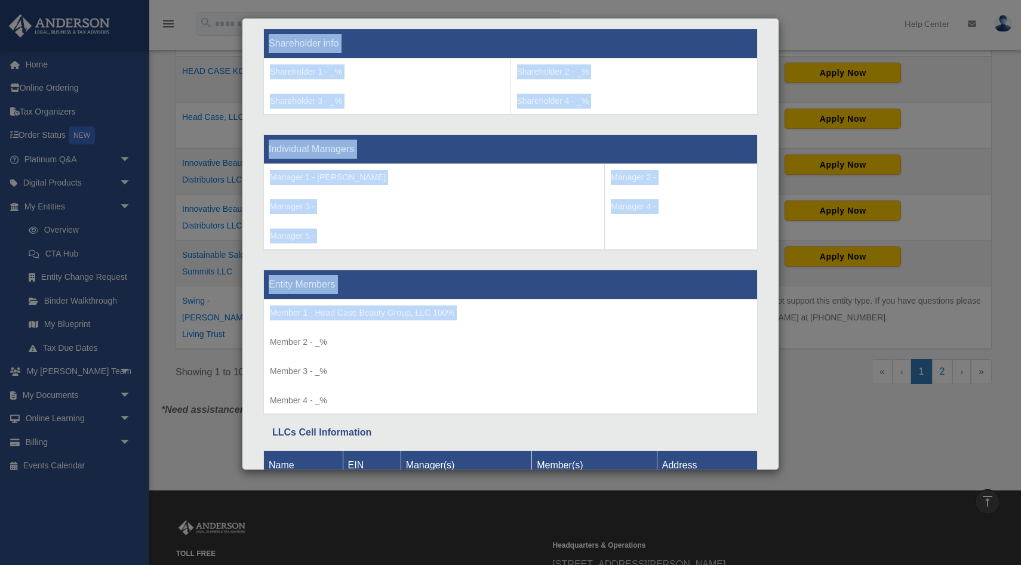
drag, startPoint x: 267, startPoint y: 296, endPoint x: 659, endPoint y: 324, distance: 393.1
copy div "Entity Name - Innovative Beauty Distributors LLC Organization State - Texas Typ…"
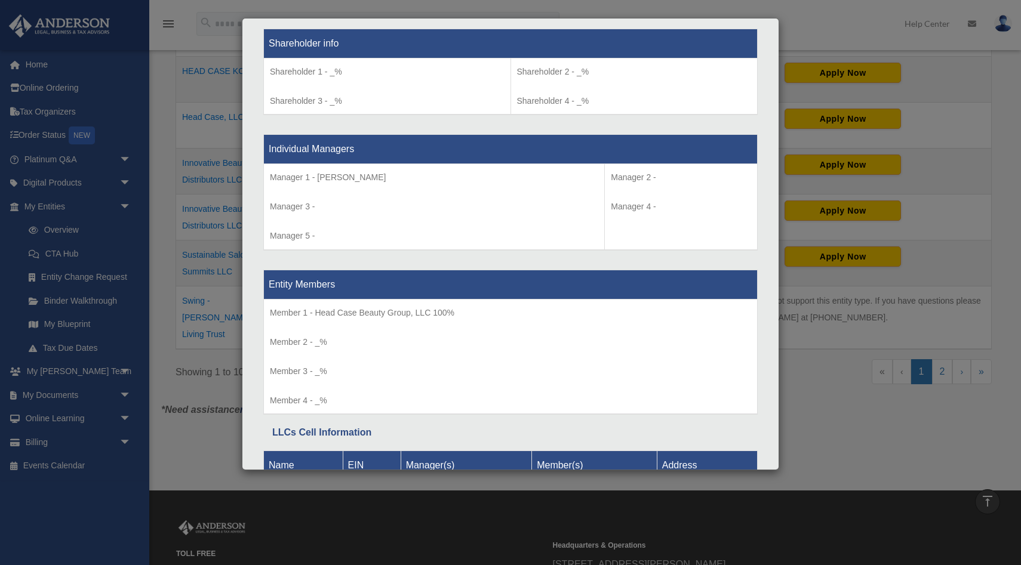
click at [681, 182] on p "Manager 2 -" at bounding box center [681, 177] width 140 height 15
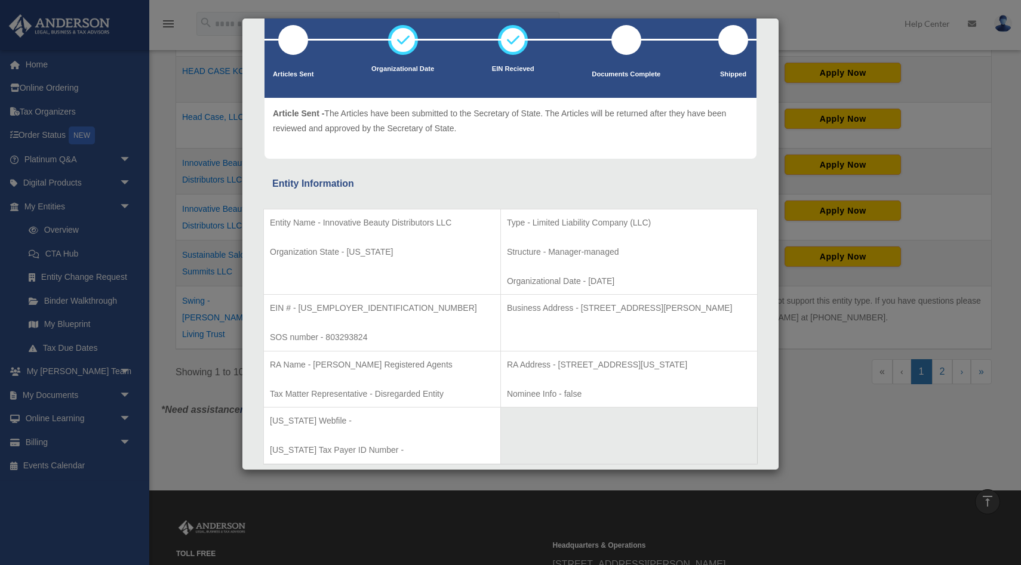
scroll to position [0, 0]
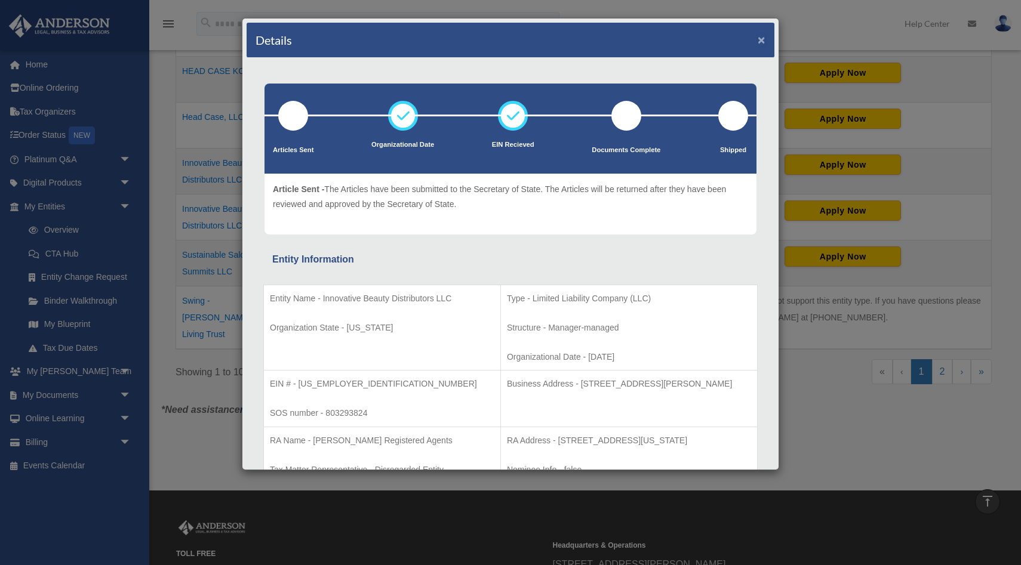
click at [763, 35] on button "×" at bounding box center [761, 39] width 8 height 13
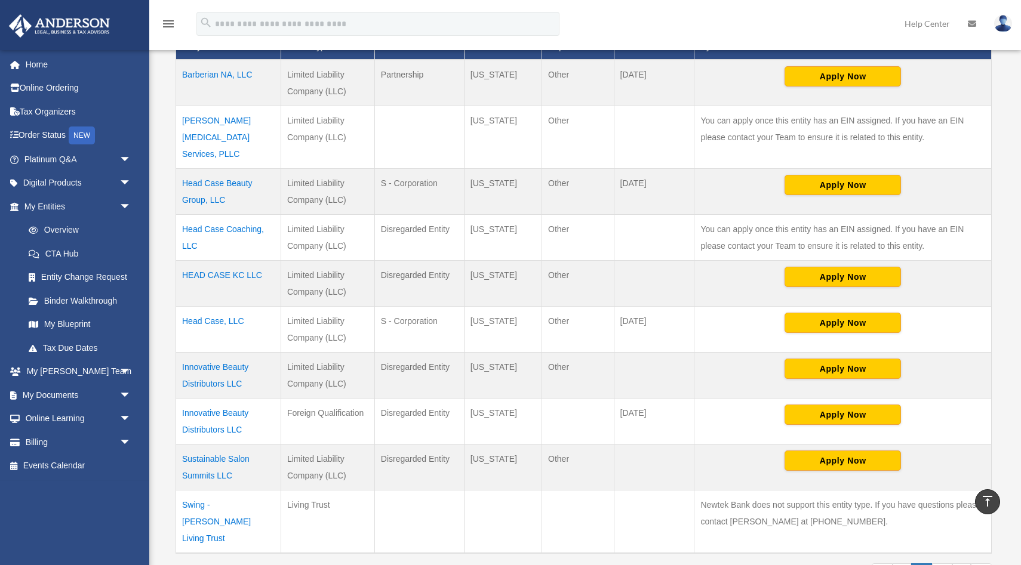
scroll to position [177, 0]
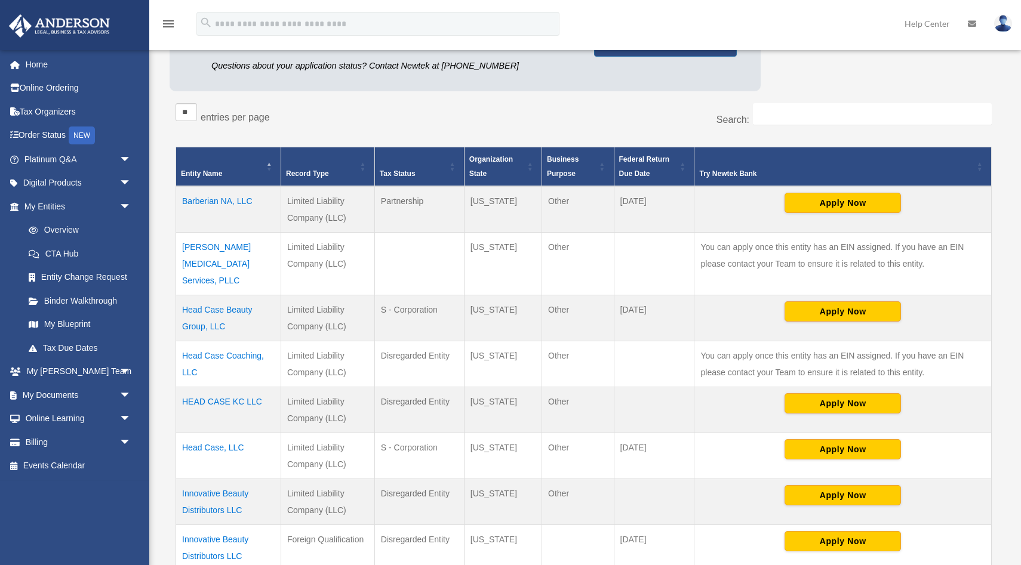
click at [245, 244] on td "Garlett Chiropractic Services, PLLC" at bounding box center [228, 264] width 105 height 63
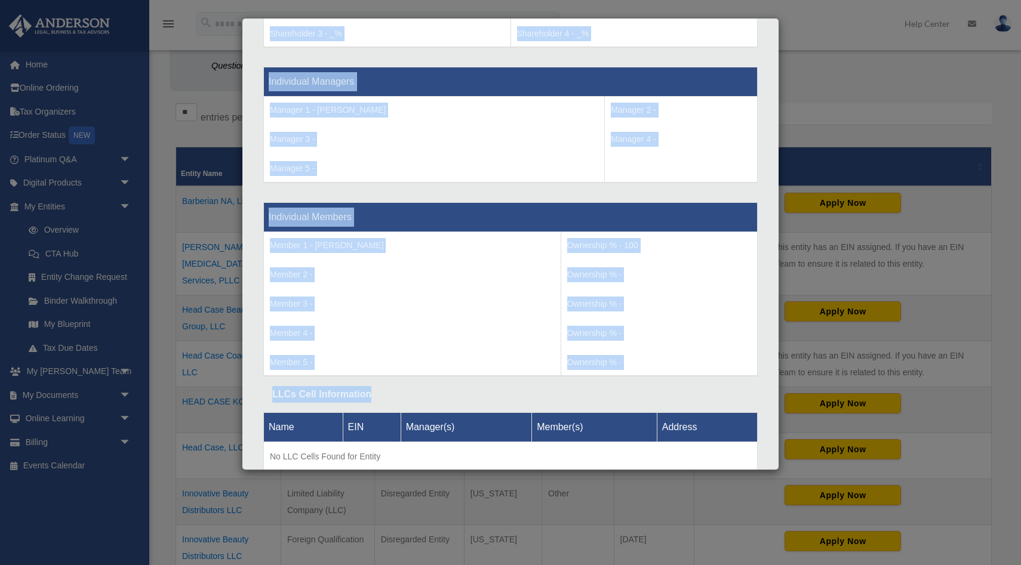
scroll to position [1183, 0]
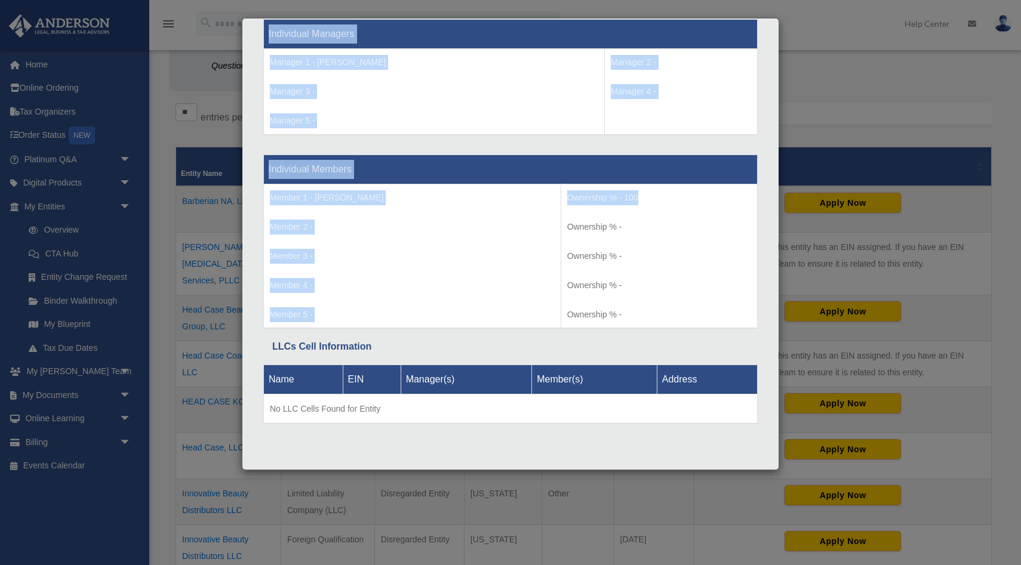
drag, startPoint x: 272, startPoint y: 300, endPoint x: 684, endPoint y: 198, distance: 424.3
copy div "Entity Name - Garlett Chiropractic Services, PLLC Organization State - Texas Ty…"
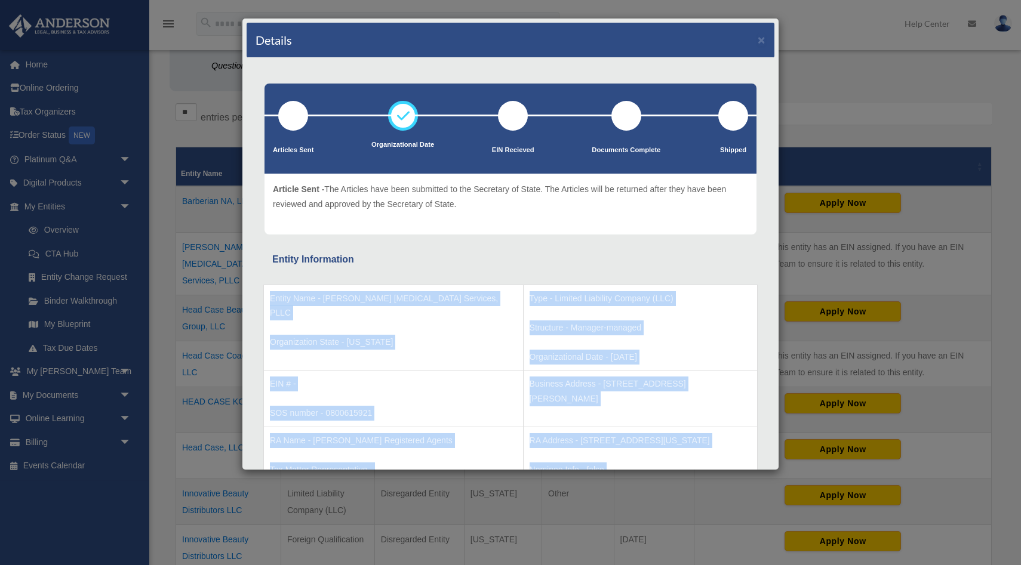
scroll to position [0, 0]
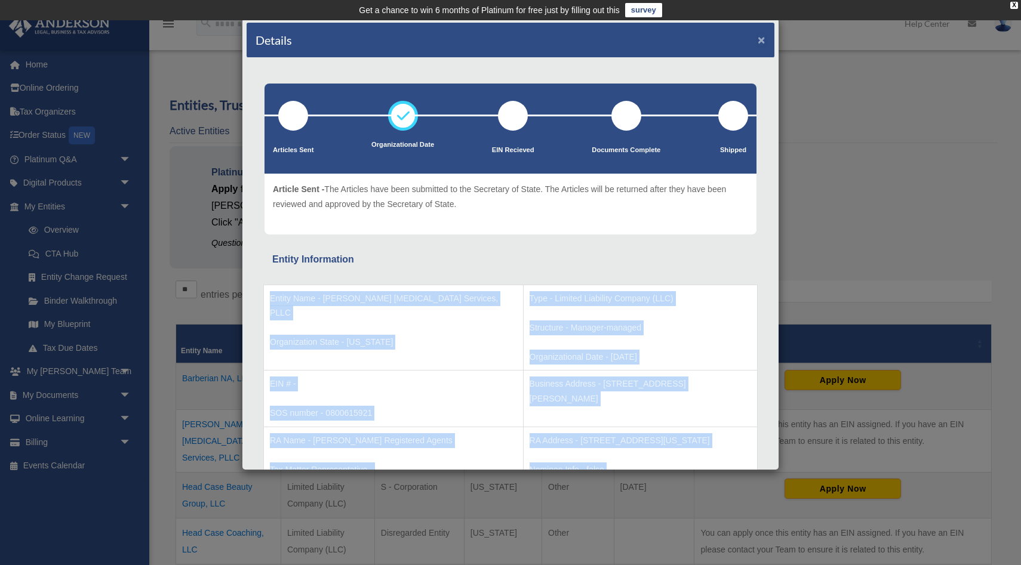
click at [762, 41] on button "×" at bounding box center [761, 39] width 8 height 13
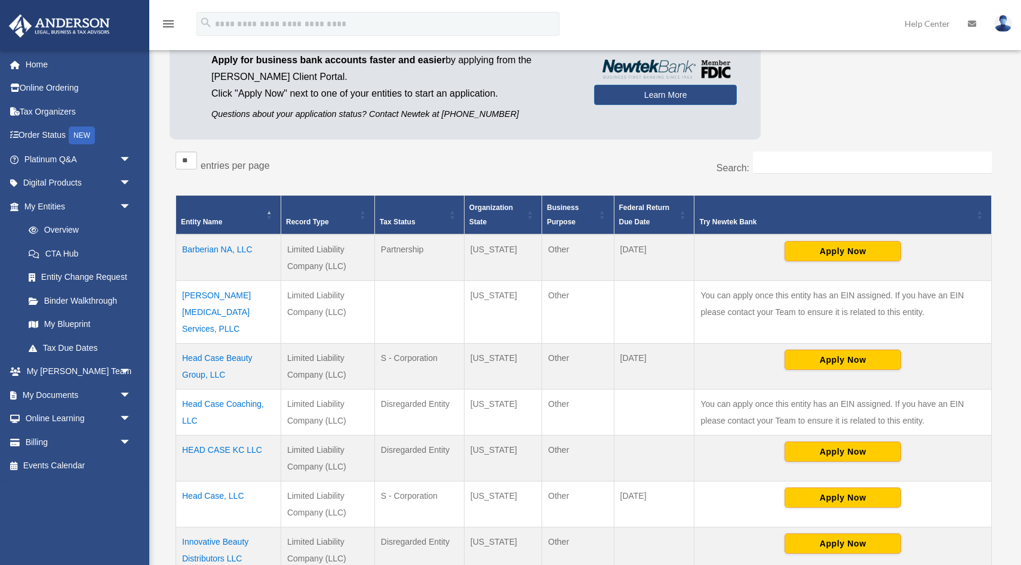
scroll to position [153, 0]
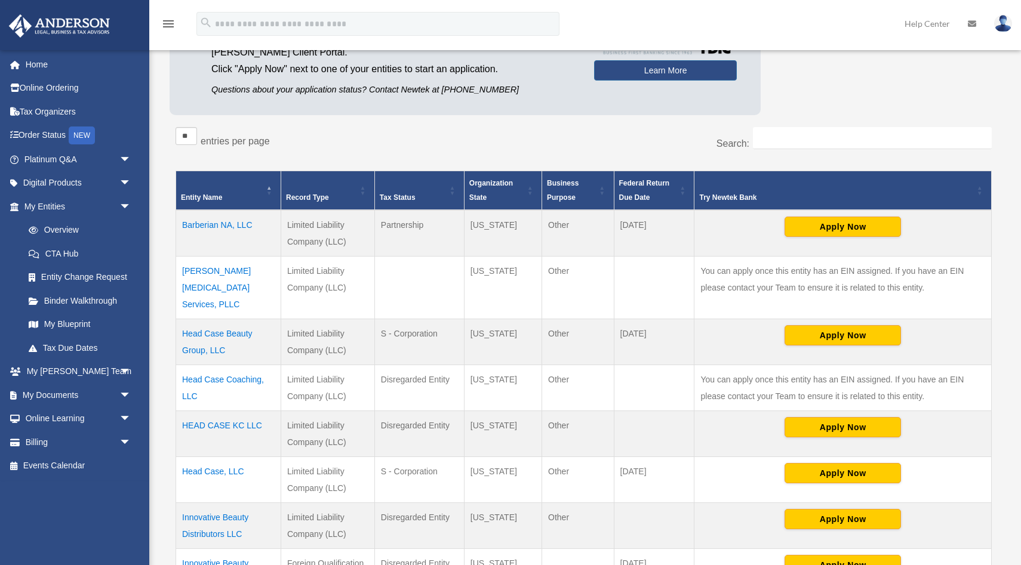
click at [219, 457] on td "Head Case, LLC" at bounding box center [228, 480] width 105 height 46
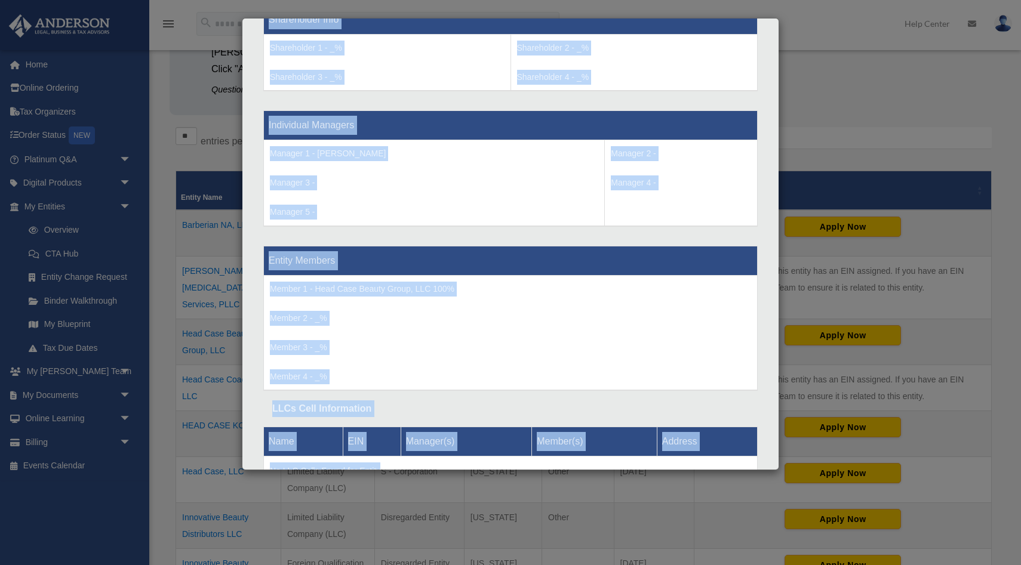
scroll to position [1154, 0]
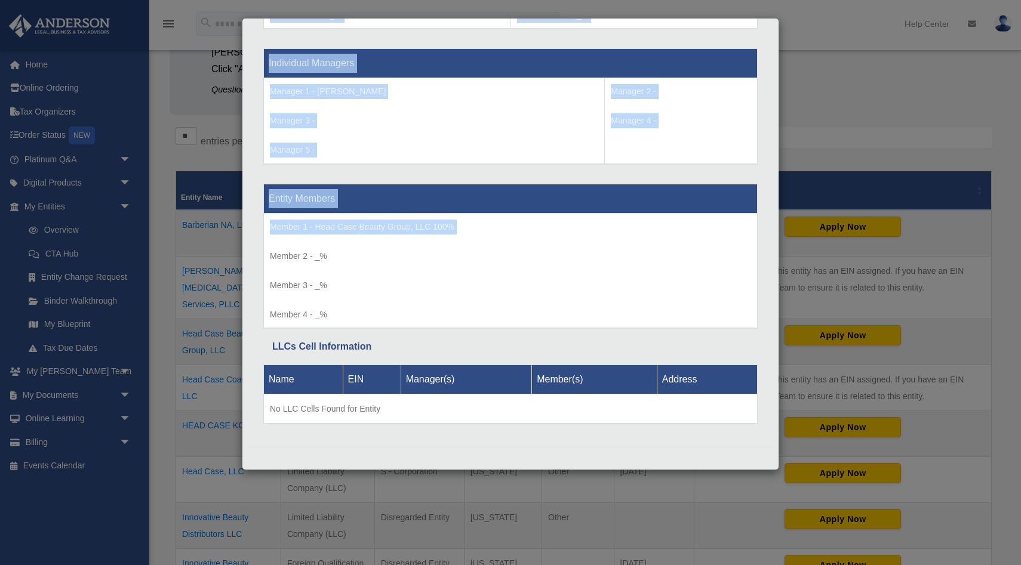
drag, startPoint x: 270, startPoint y: 246, endPoint x: 696, endPoint y: 242, distance: 426.1
copy div "Entity Name - Head Case, LLC Organization State - Texas Type - Limited Liabilit…"
